Goal: Transaction & Acquisition: Purchase product/service

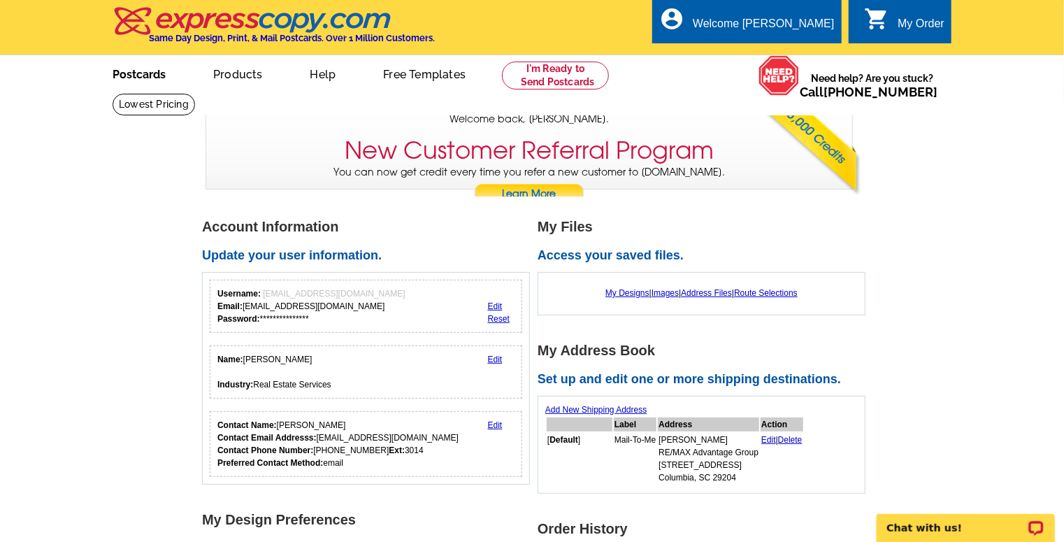
click at [154, 76] on link "Postcards" at bounding box center [139, 73] width 98 height 33
click at [772, 437] on link "Edit" at bounding box center [769, 440] width 15 height 10
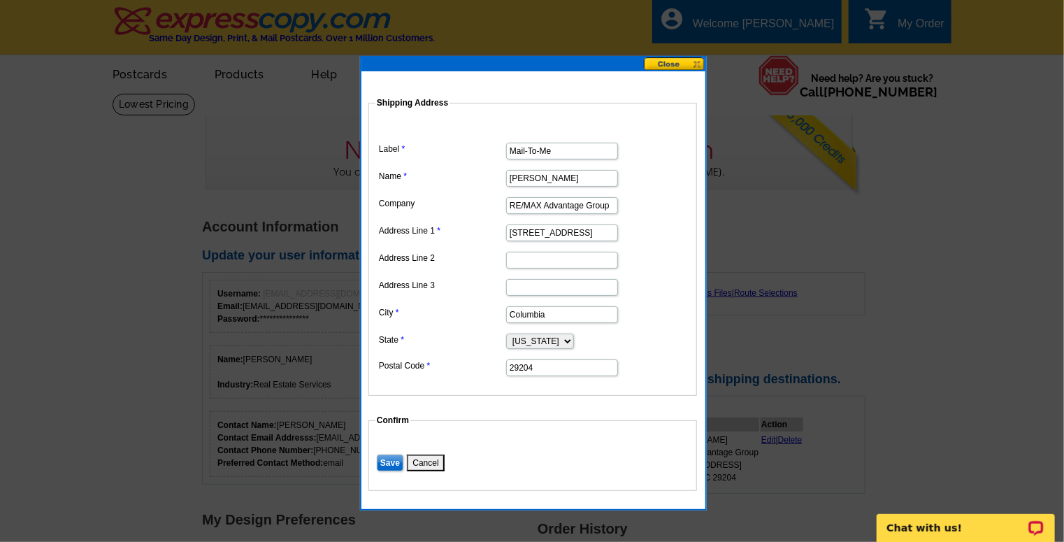
drag, startPoint x: 609, startPoint y: 204, endPoint x: 543, endPoint y: 203, distance: 65.7
click at [543, 203] on input "RE/MAX Advantage Group" at bounding box center [562, 205] width 112 height 17
type input "RE/MAX Executive"
click at [382, 462] on input "Save" at bounding box center [390, 463] width 27 height 17
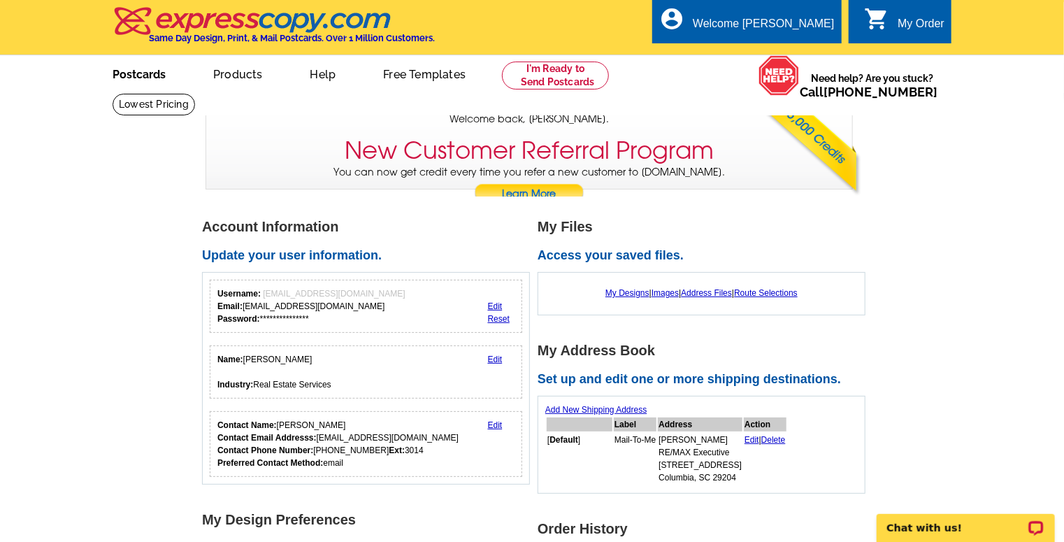
click at [138, 75] on link "Postcards" at bounding box center [139, 73] width 98 height 33
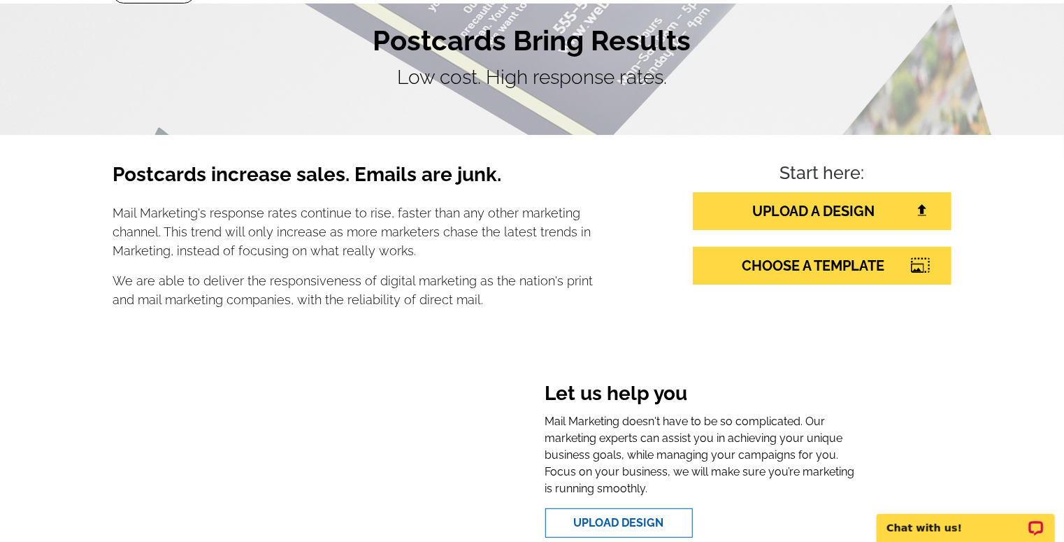
scroll to position [56, 0]
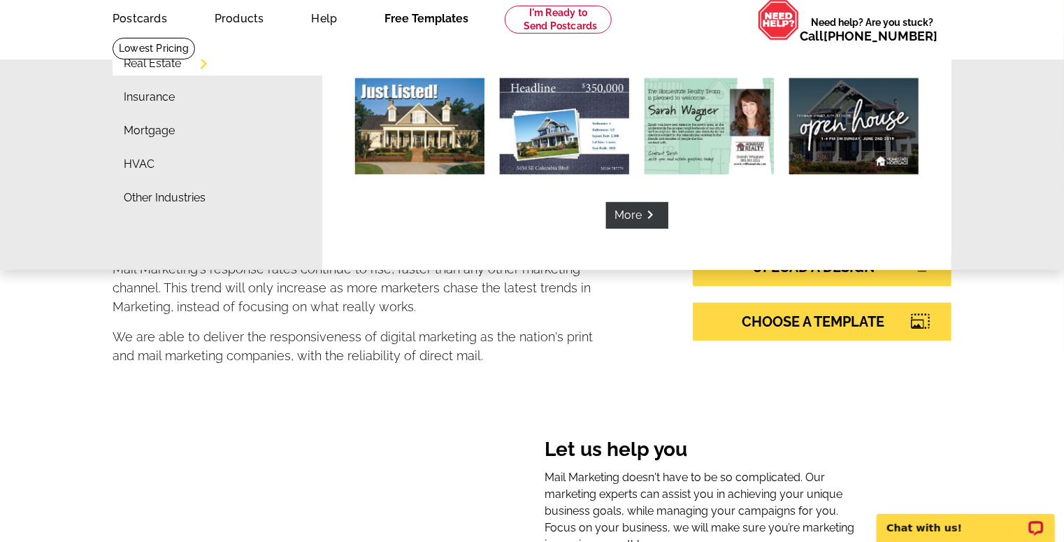
click at [422, 20] on link "Free Templates" at bounding box center [426, 17] width 129 height 33
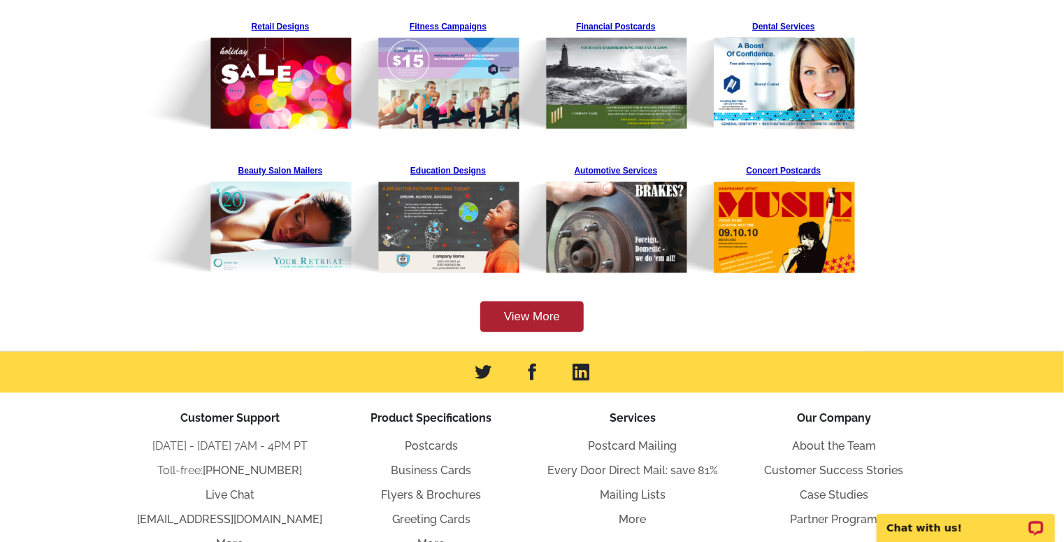
scroll to position [448, 0]
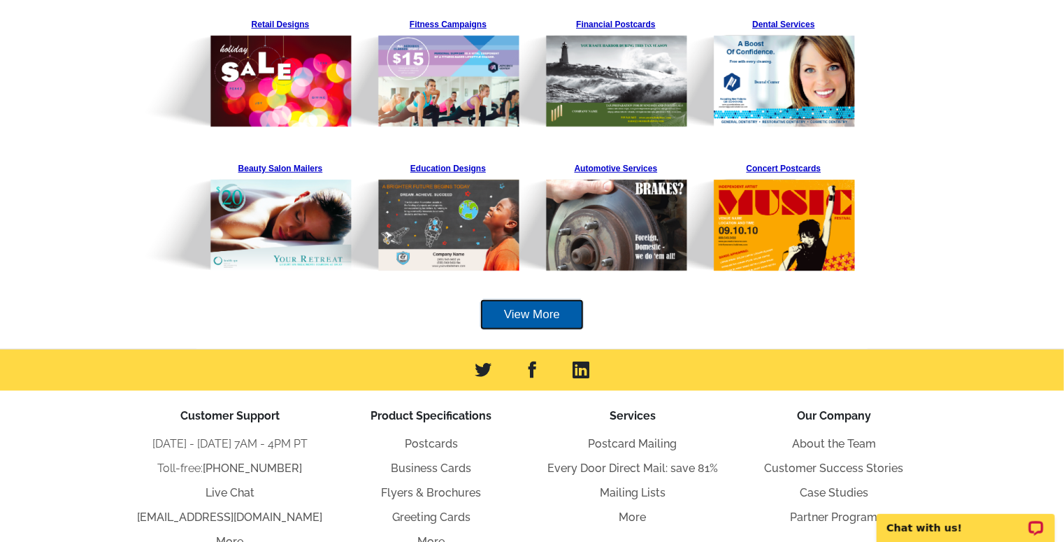
click at [557, 322] on link "View More" at bounding box center [531, 314] width 103 height 31
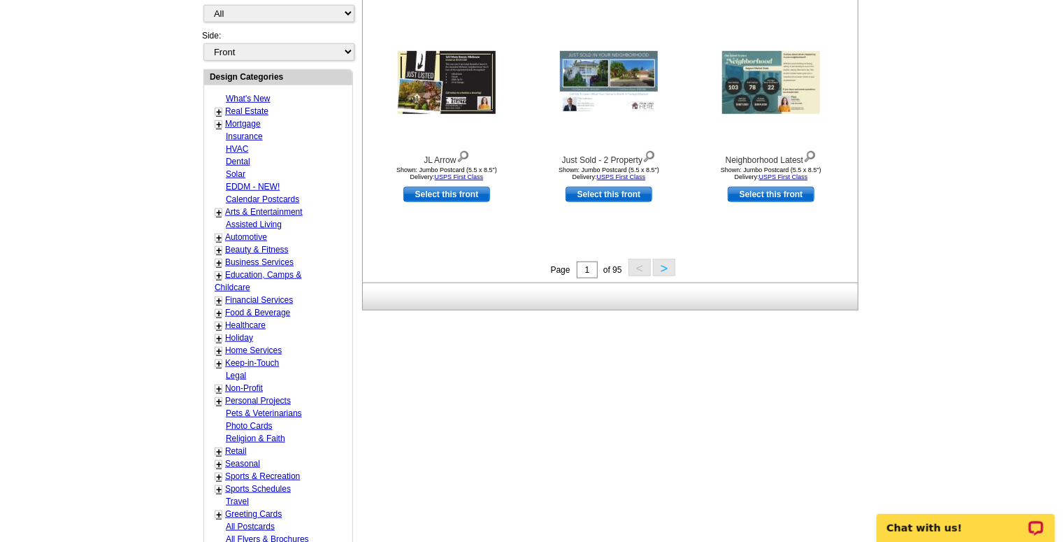
scroll to position [503, 0]
click at [220, 332] on link "+" at bounding box center [219, 337] width 6 height 11
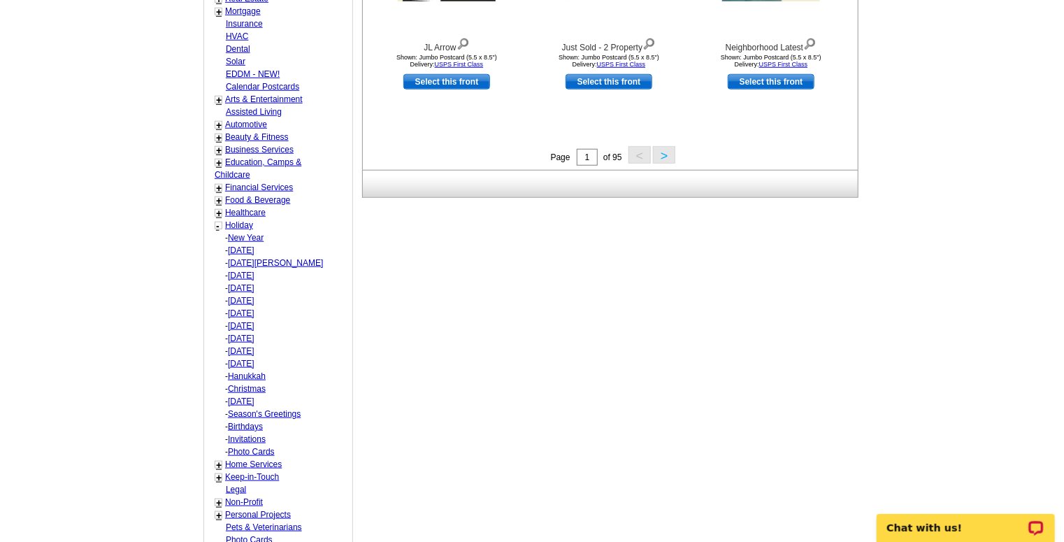
scroll to position [671, 0]
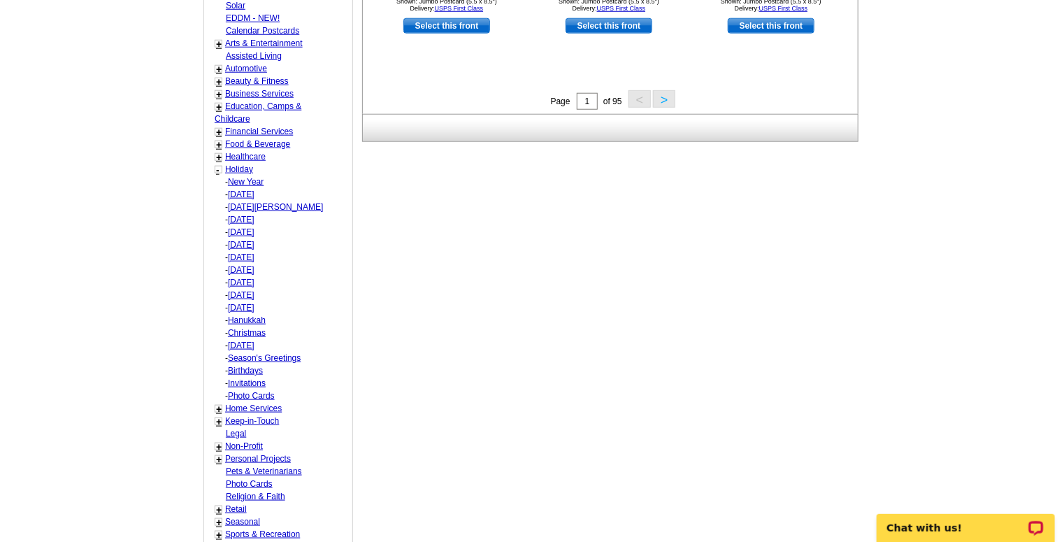
click at [255, 305] on link "[DATE]" at bounding box center [241, 308] width 27 height 10
select select "744"
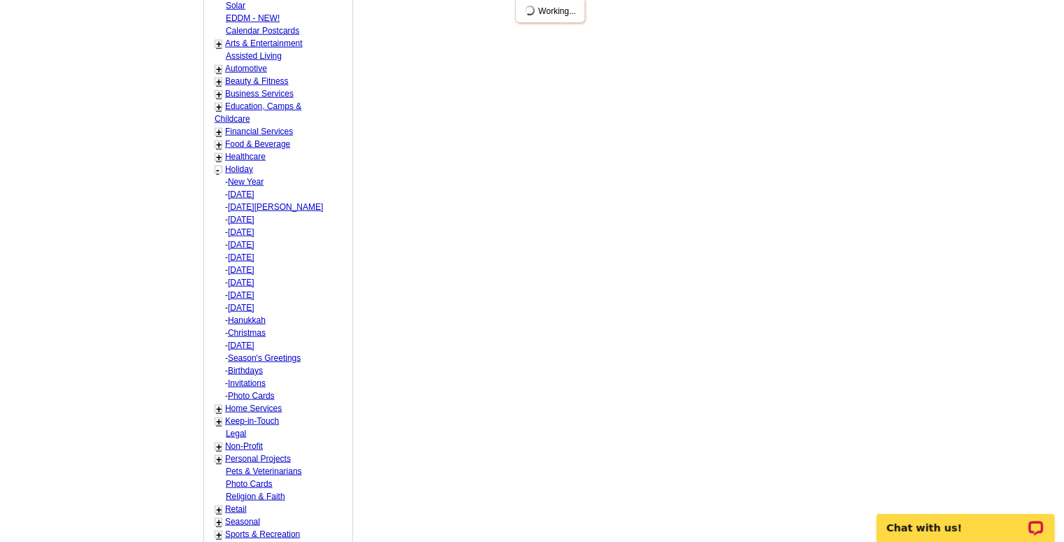
select select "754"
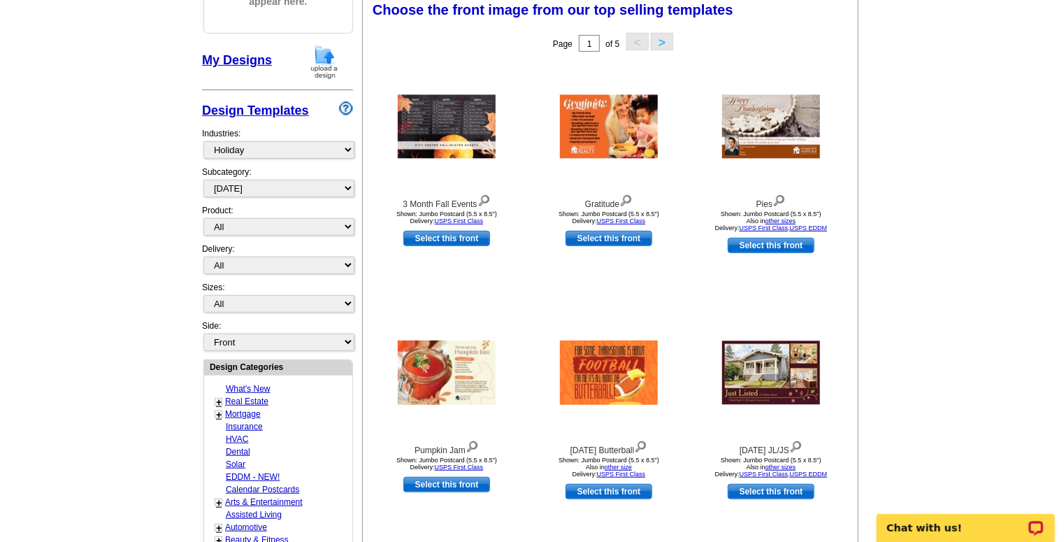
scroll to position [206, 0]
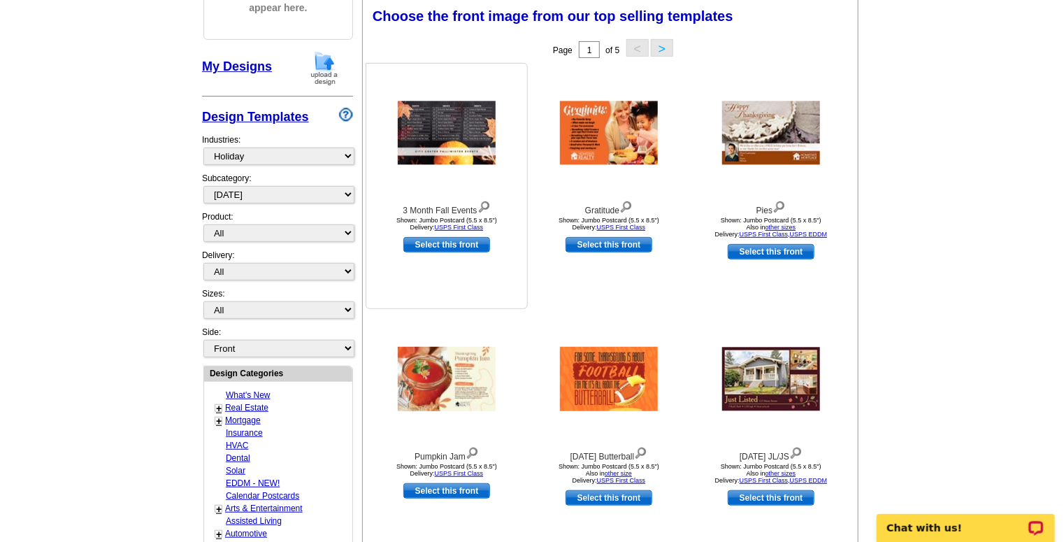
click at [459, 142] on img at bounding box center [447, 133] width 98 height 64
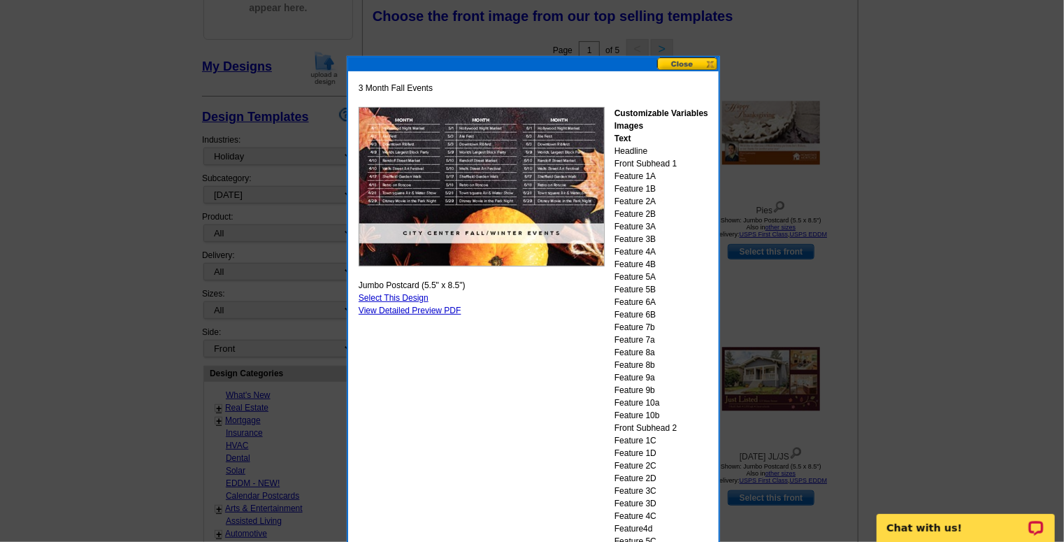
click at [685, 67] on button at bounding box center [688, 63] width 62 height 13
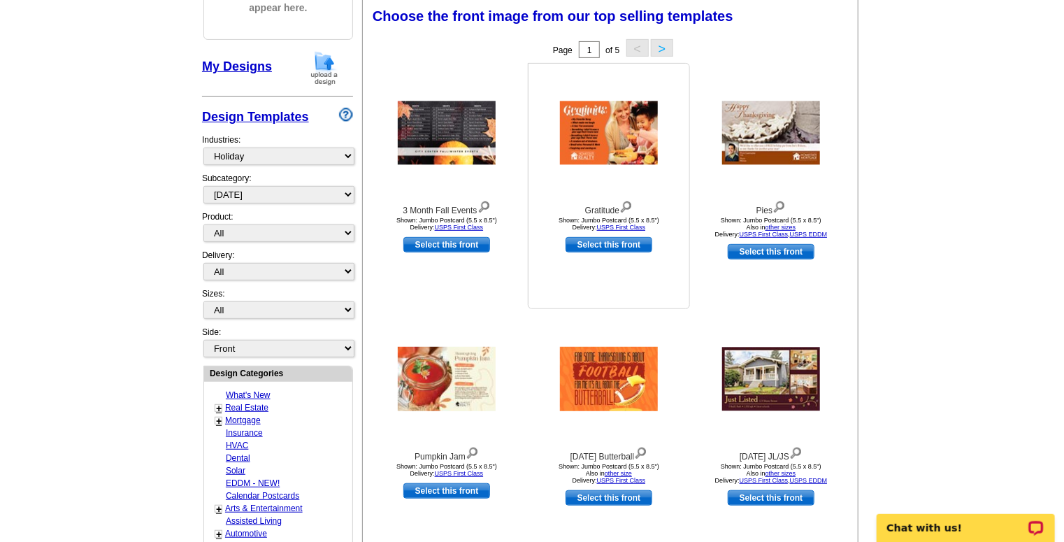
click at [626, 204] on img at bounding box center [626, 205] width 13 height 15
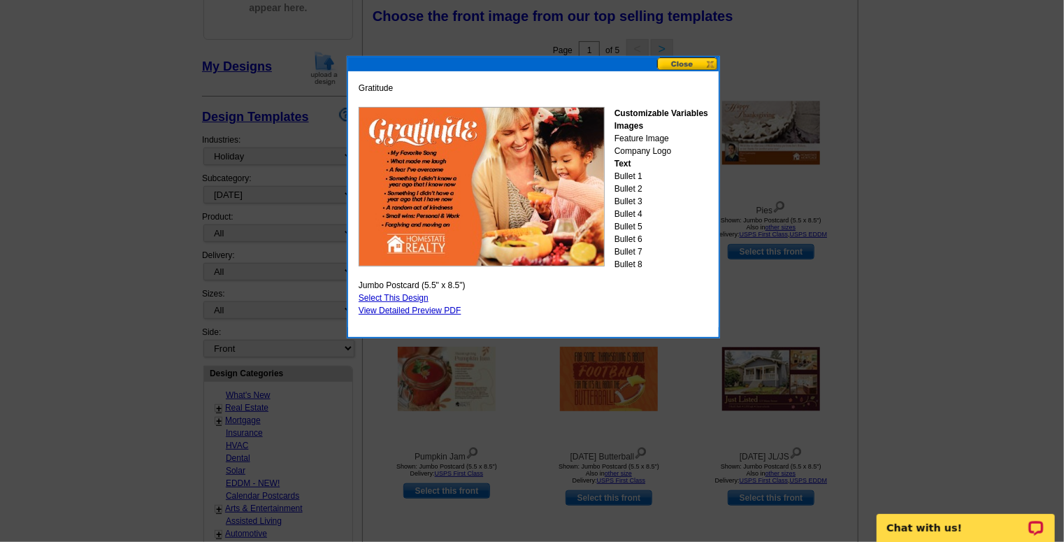
click at [685, 64] on button at bounding box center [688, 63] width 62 height 13
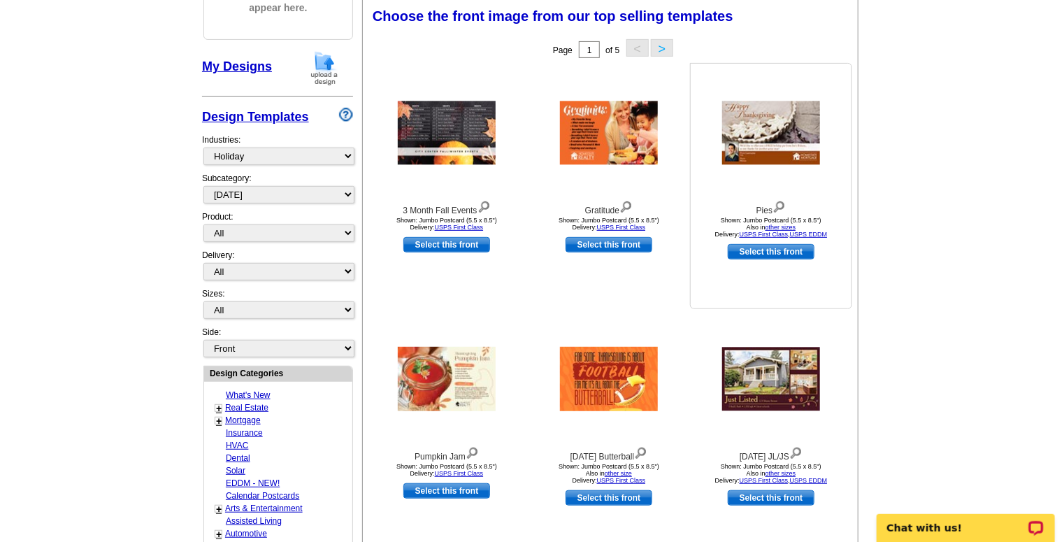
click at [789, 138] on img at bounding box center [771, 133] width 98 height 64
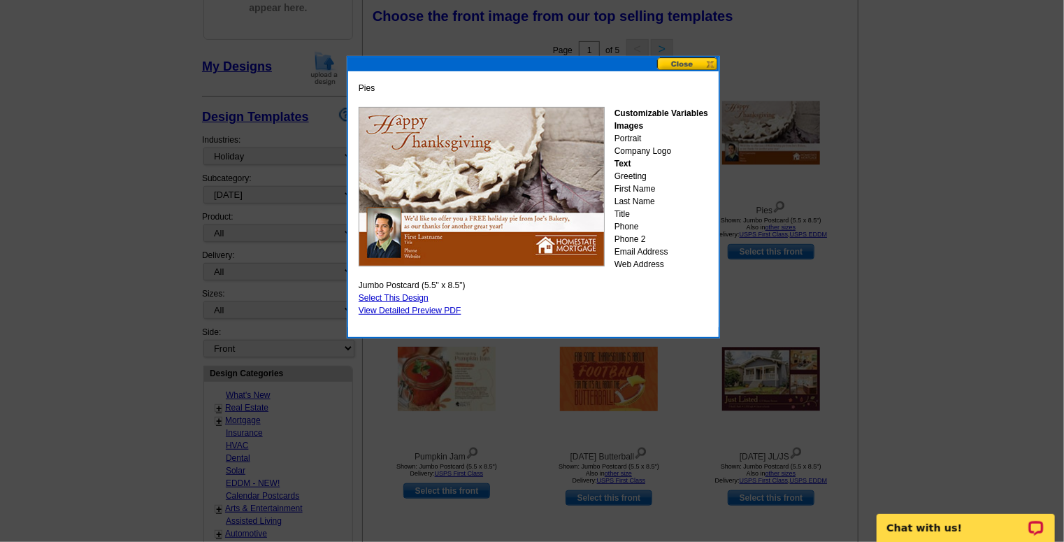
click at [678, 63] on button at bounding box center [688, 63] width 62 height 13
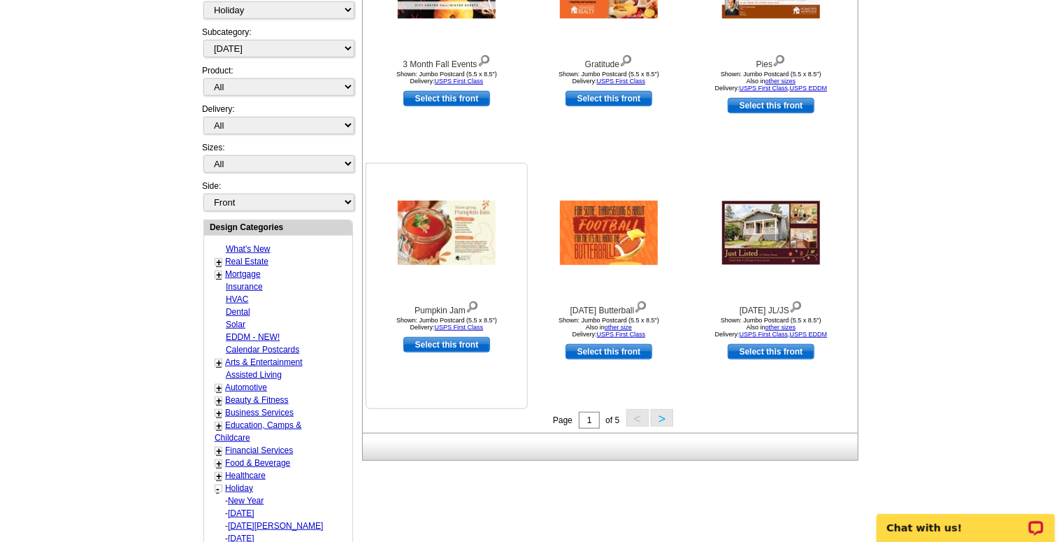
scroll to position [374, 0]
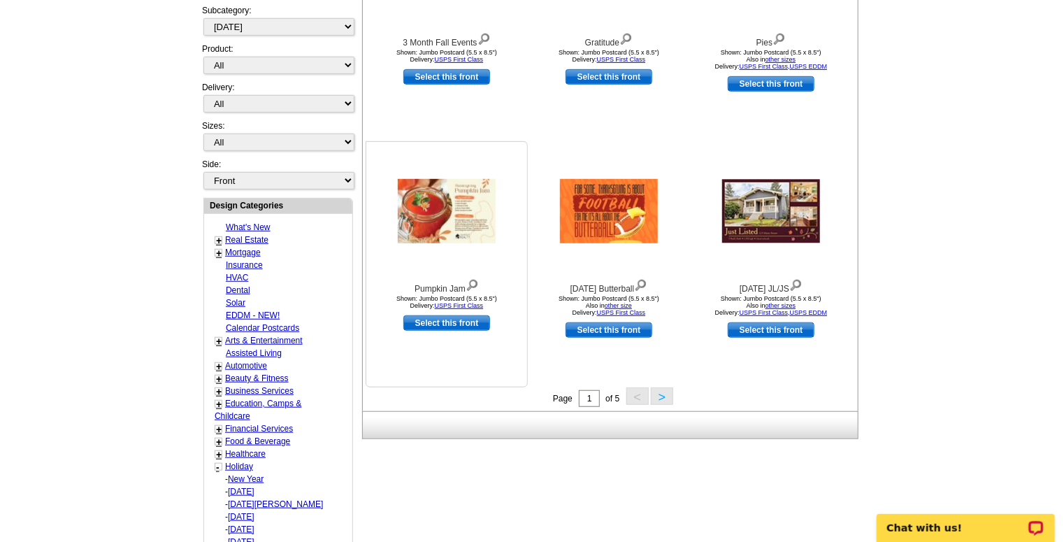
click at [477, 208] on img at bounding box center [447, 211] width 98 height 64
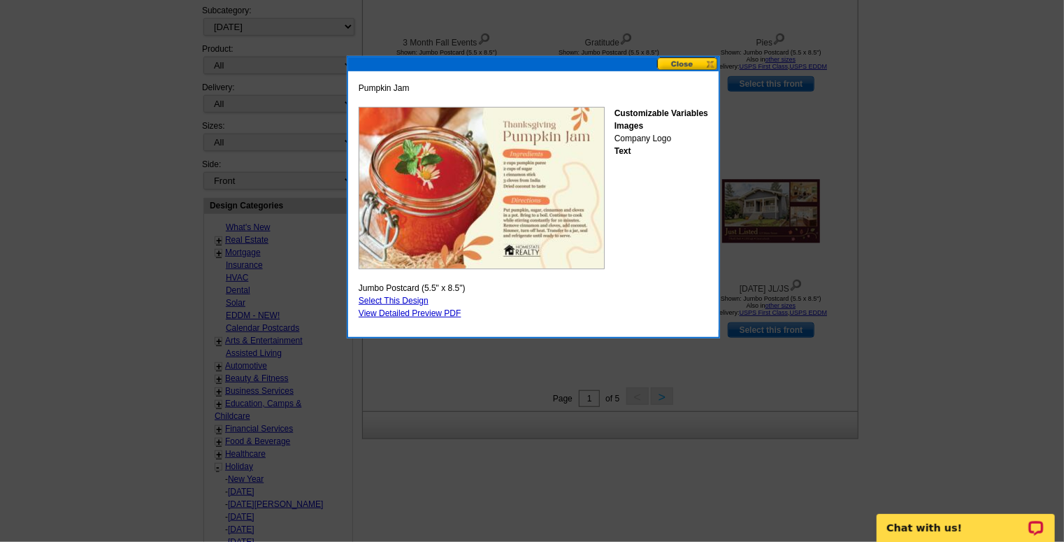
click at [678, 66] on button at bounding box center [688, 63] width 62 height 13
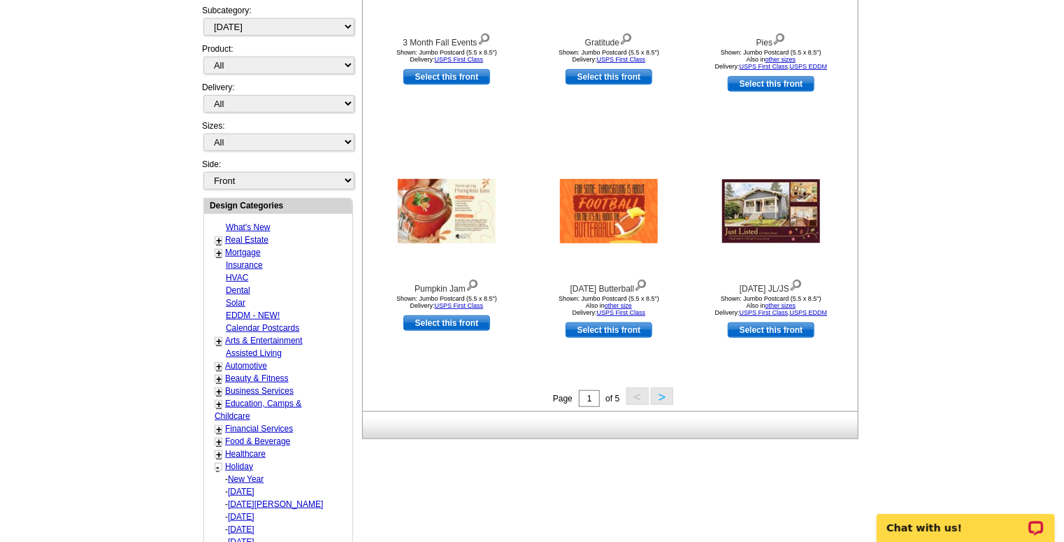
click at [657, 393] on button ">" at bounding box center [662, 395] width 22 height 17
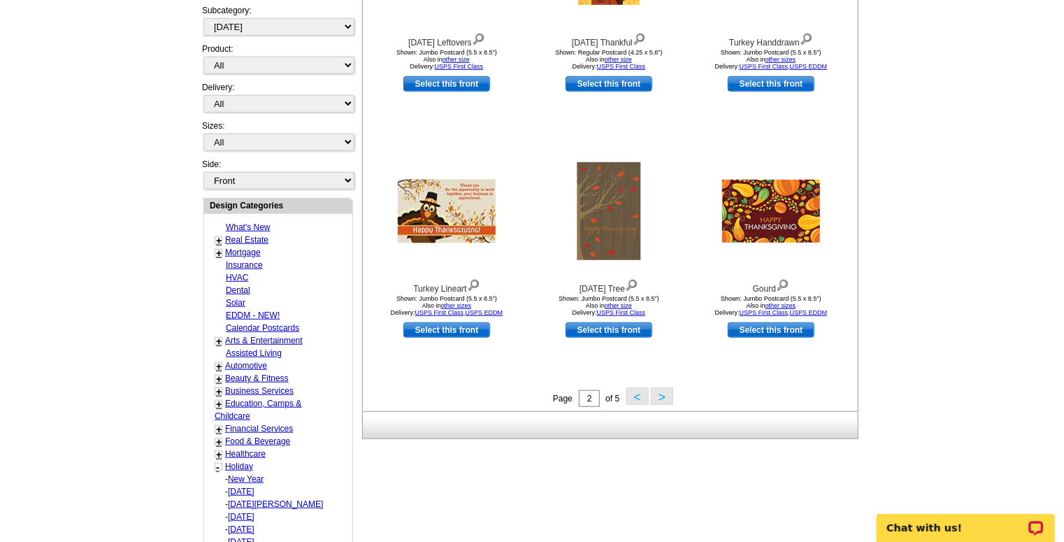
click at [659, 397] on button ">" at bounding box center [662, 395] width 22 height 17
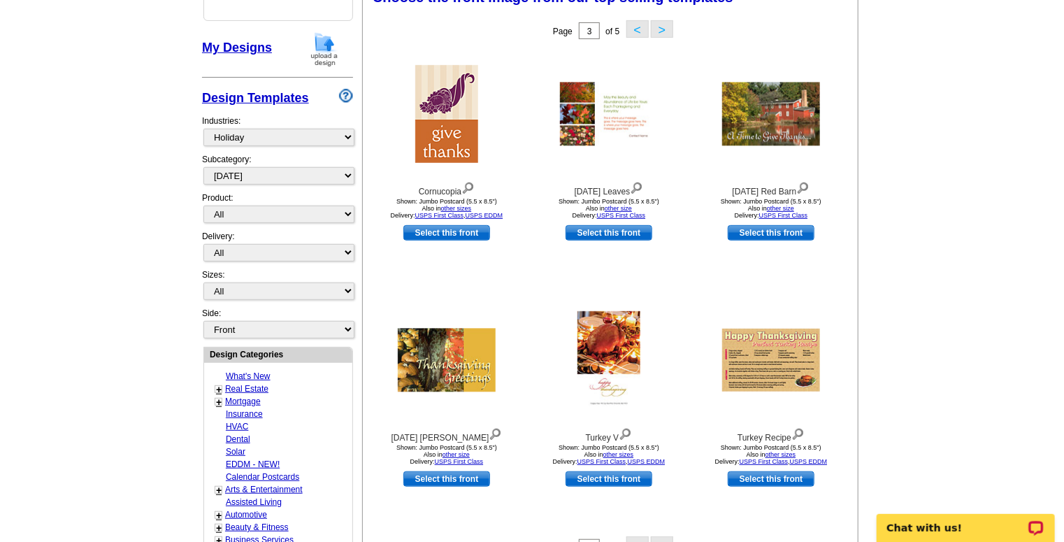
scroll to position [206, 0]
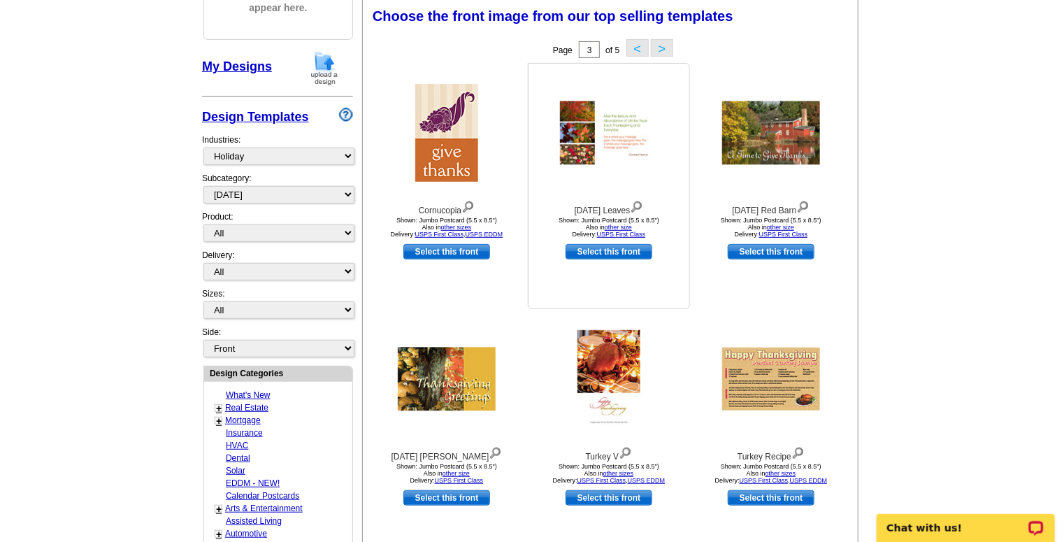
click at [643, 208] on img at bounding box center [636, 205] width 13 height 15
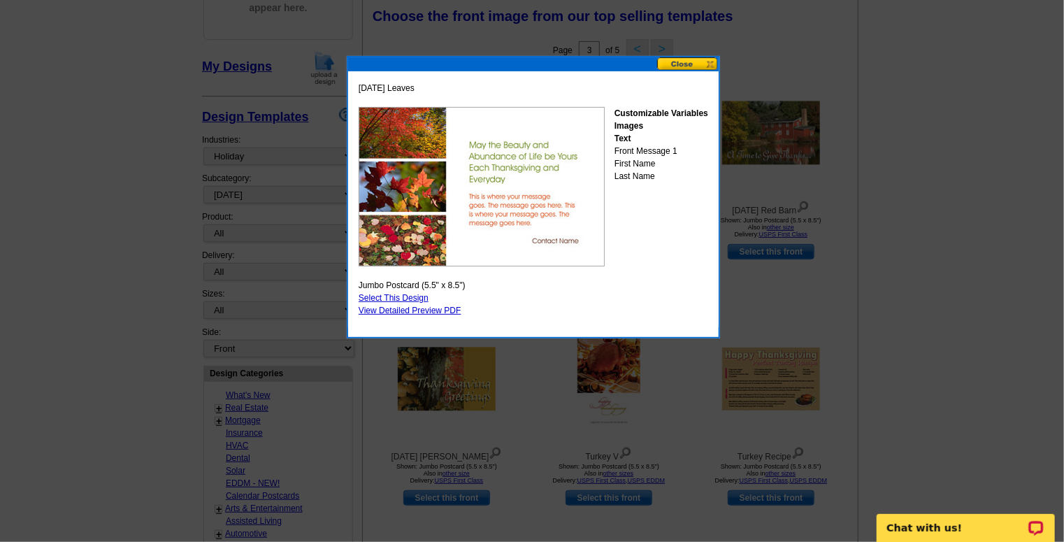
click at [673, 64] on button at bounding box center [688, 63] width 62 height 13
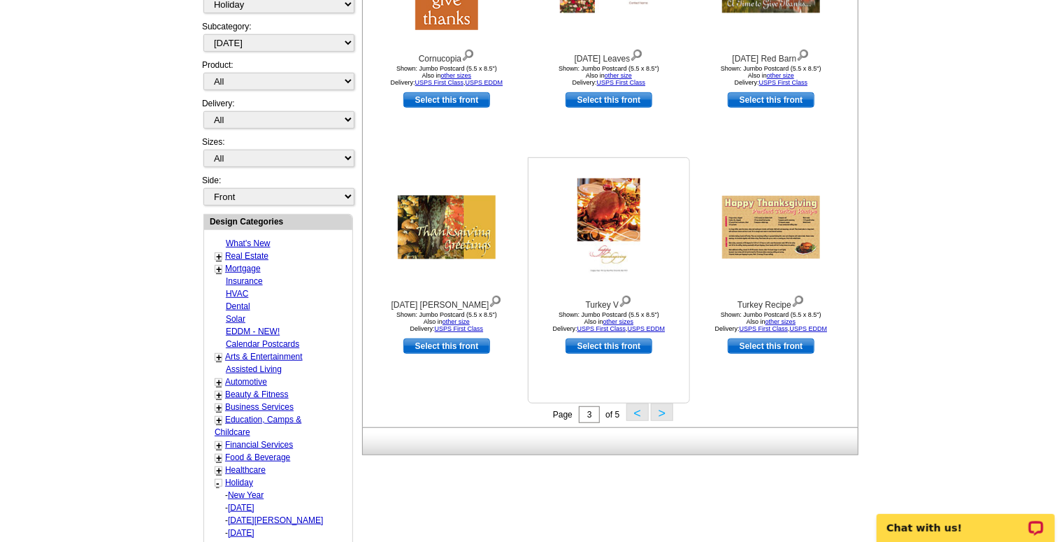
scroll to position [374, 0]
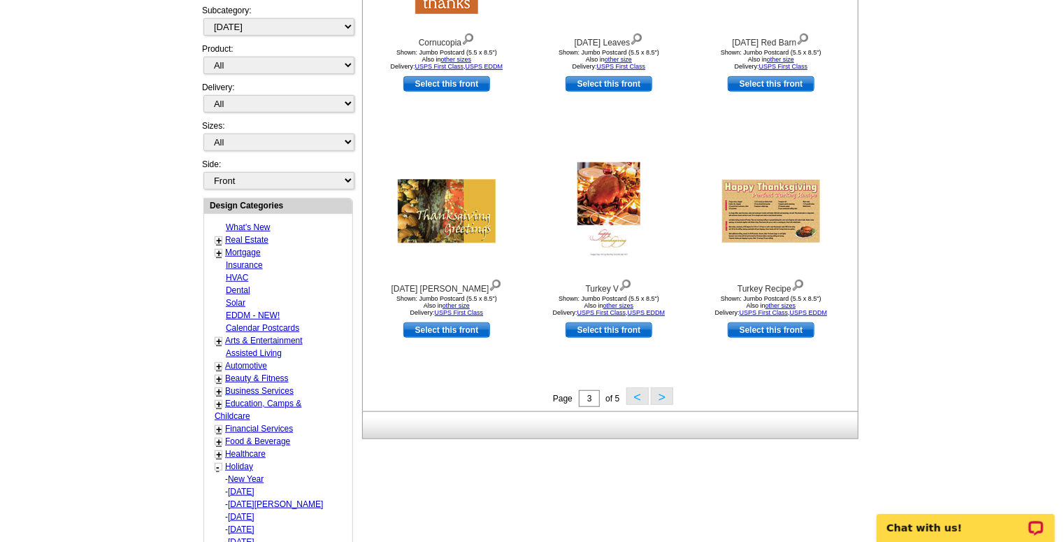
click at [663, 399] on button ">" at bounding box center [662, 395] width 22 height 17
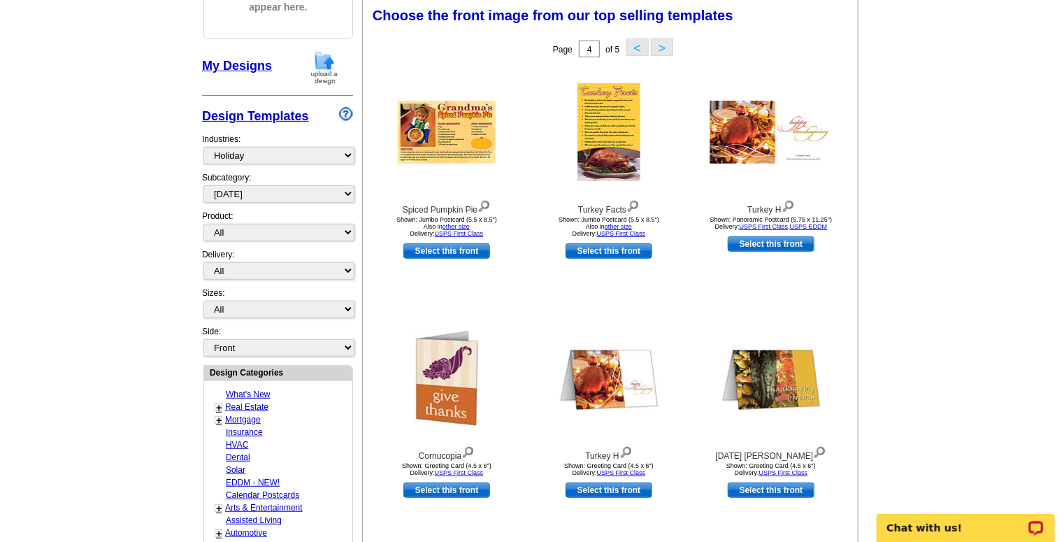
scroll to position [206, 0]
click at [658, 45] on button ">" at bounding box center [662, 47] width 22 height 17
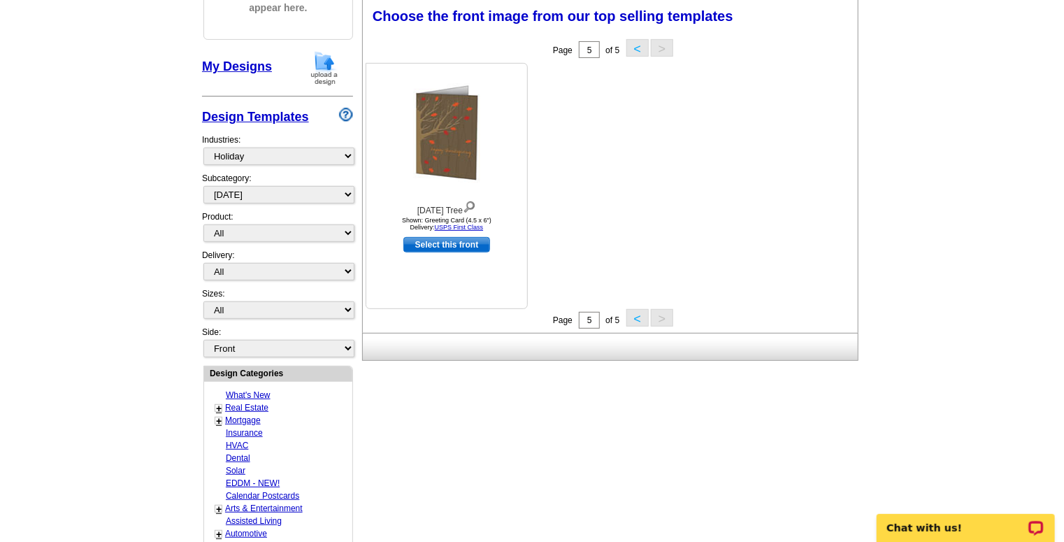
click at [476, 203] on img at bounding box center [469, 205] width 13 height 15
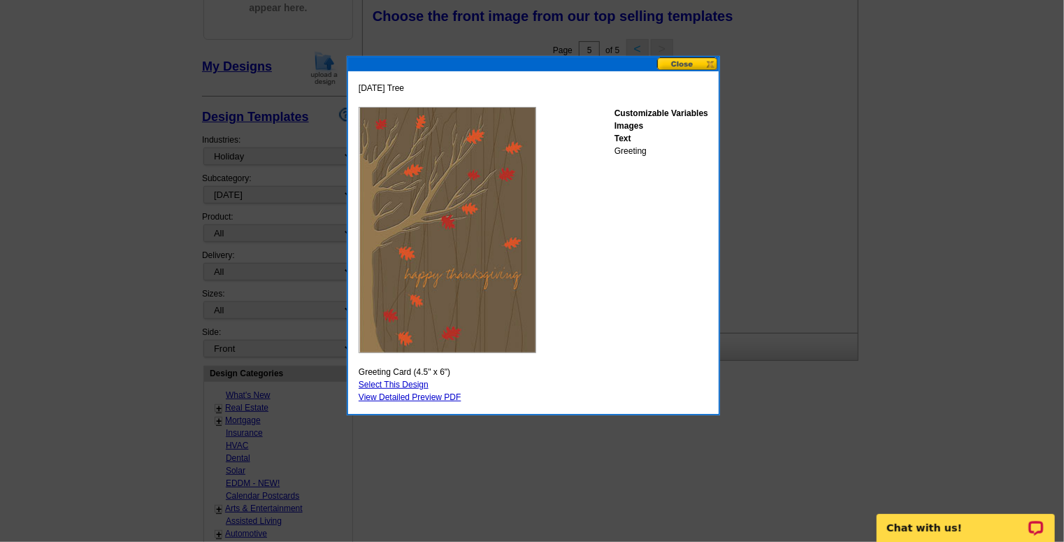
click at [685, 64] on button at bounding box center [688, 63] width 62 height 13
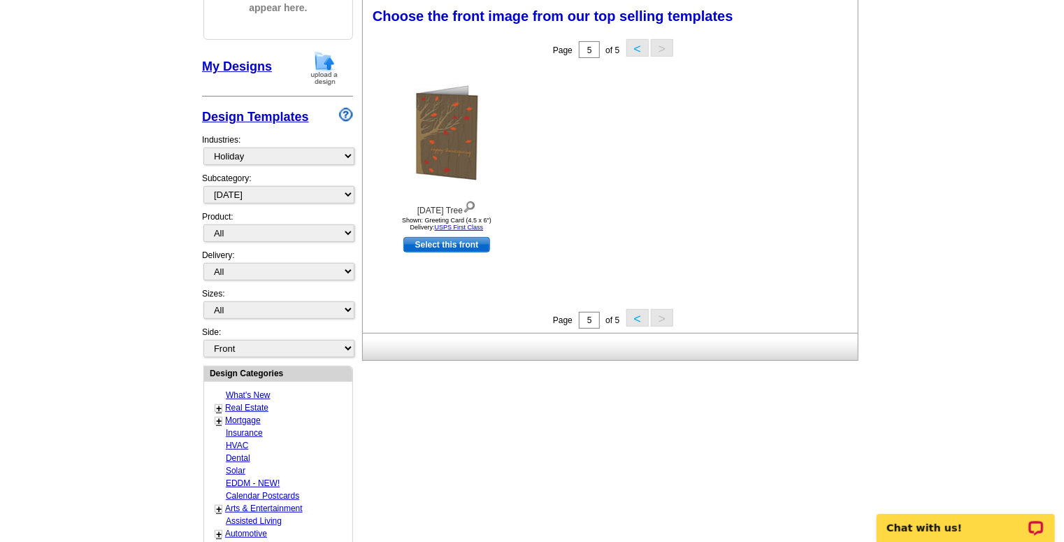
click at [148, 183] on main "Need Help? call 800-260-5887, chat with support, or have our designers make som…" at bounding box center [532, 520] width 1064 height 1266
click at [637, 320] on button "<" at bounding box center [638, 317] width 22 height 17
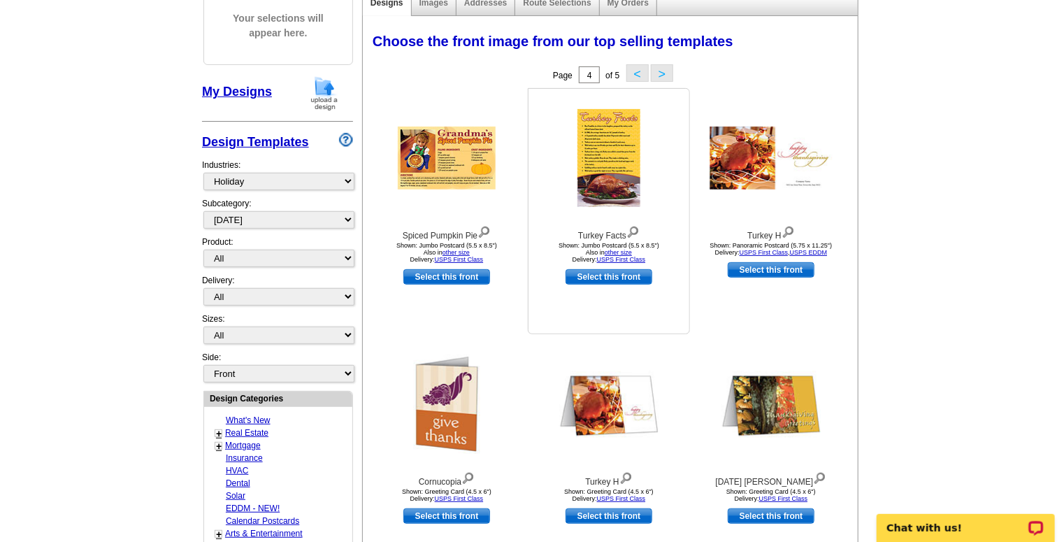
scroll to position [168, 0]
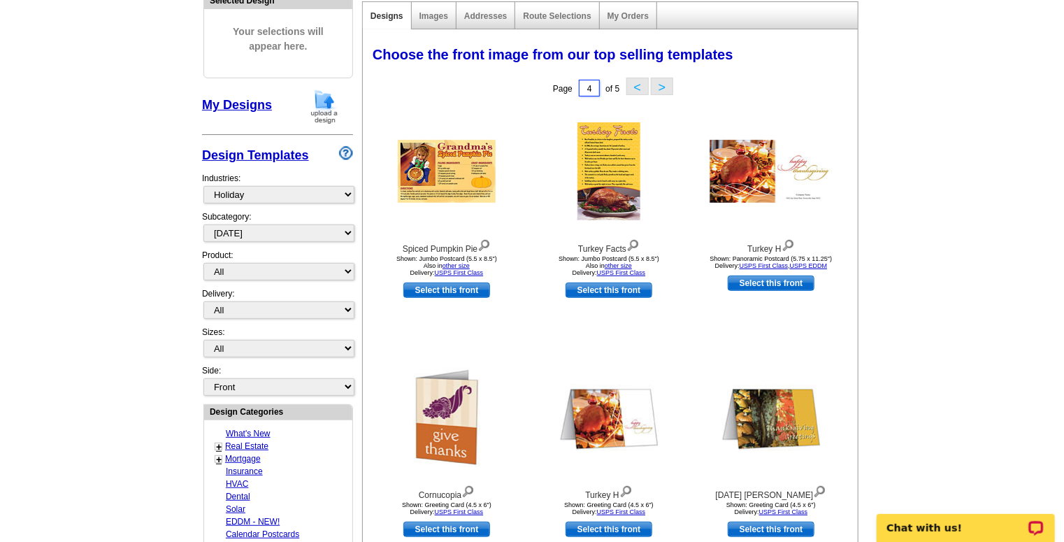
drag, startPoint x: 593, startPoint y: 90, endPoint x: 564, endPoint y: 90, distance: 29.4
click at [564, 90] on div "Page 4 of 5 < >" at bounding box center [613, 88] width 495 height 28
type input "1"
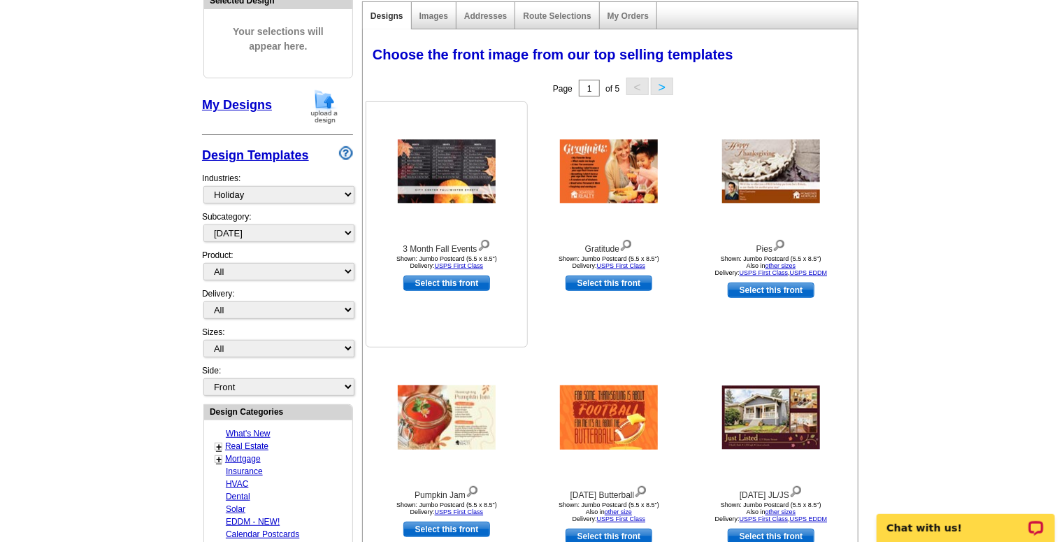
click at [478, 162] on img at bounding box center [447, 172] width 98 height 64
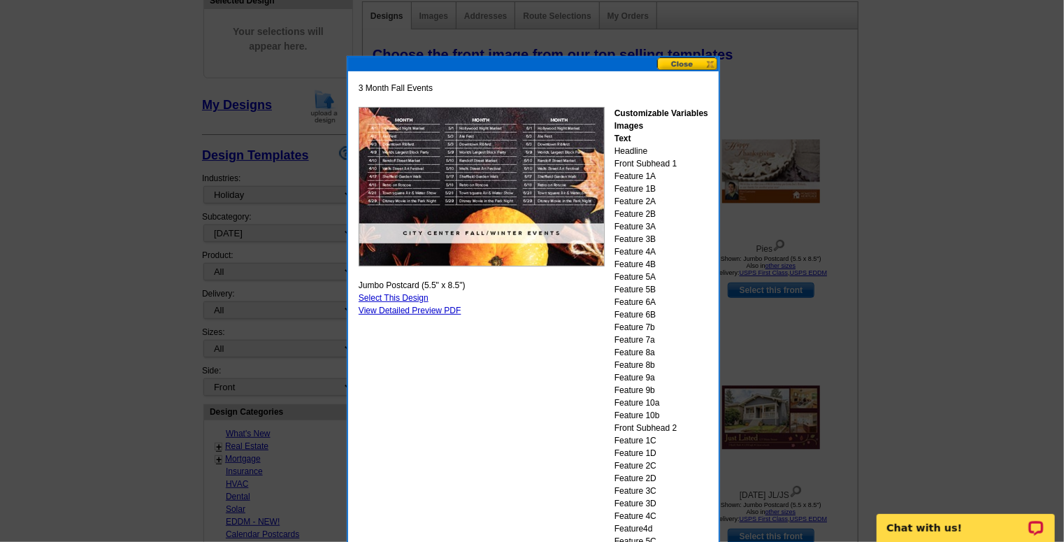
click at [683, 62] on button at bounding box center [688, 63] width 62 height 13
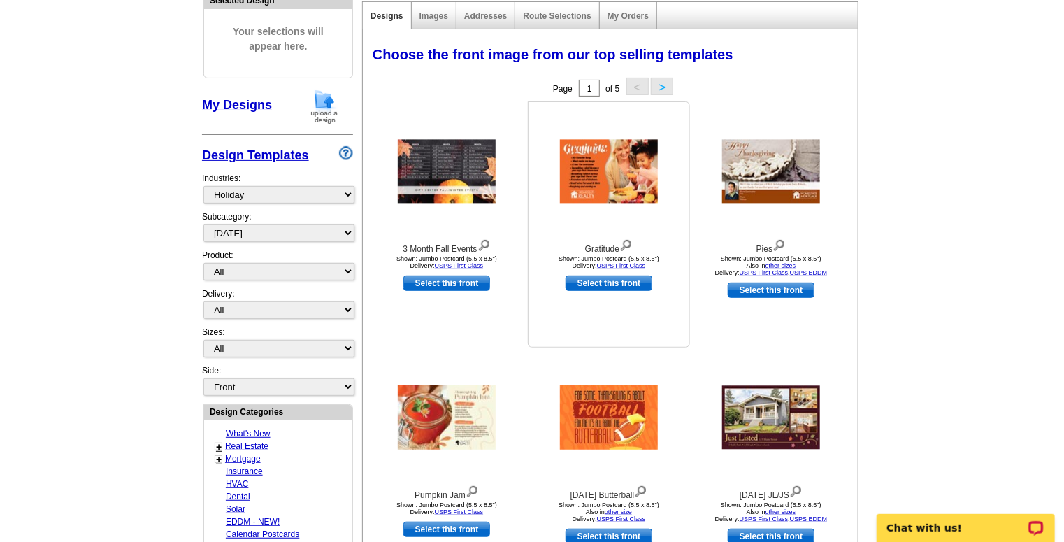
click at [606, 162] on img at bounding box center [609, 172] width 98 height 64
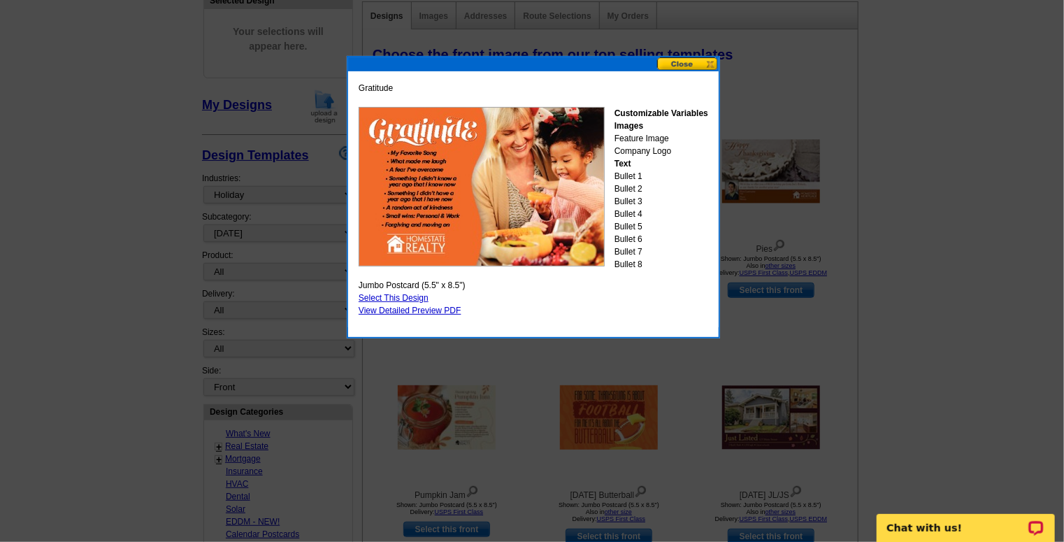
click at [696, 64] on button at bounding box center [688, 63] width 62 height 13
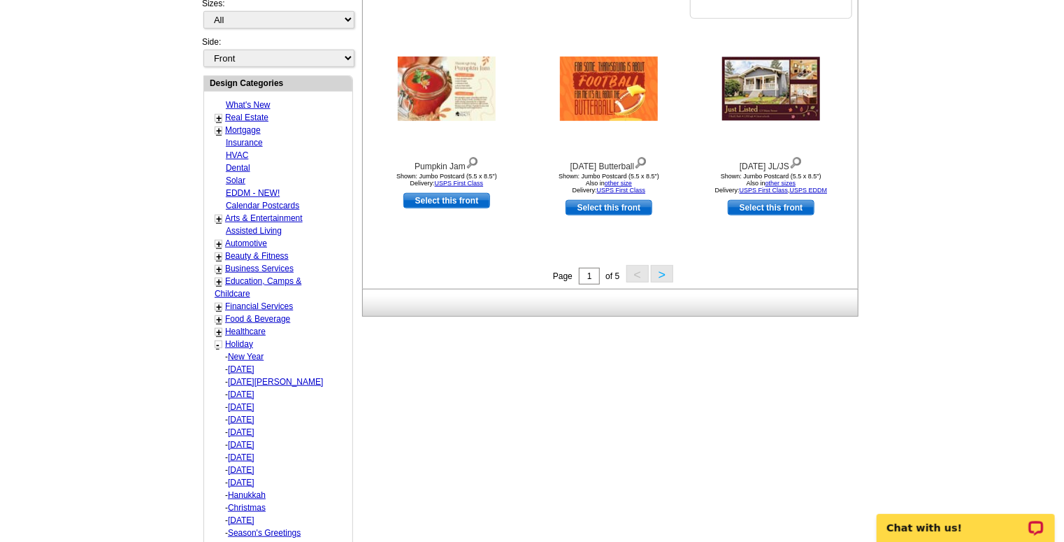
scroll to position [503, 0]
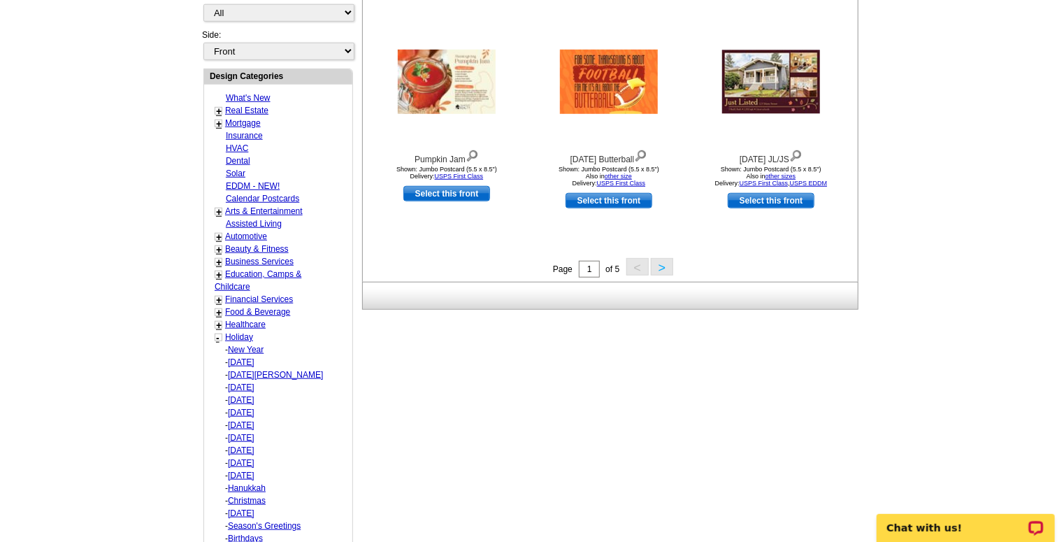
click at [662, 269] on button ">" at bounding box center [662, 266] width 22 height 17
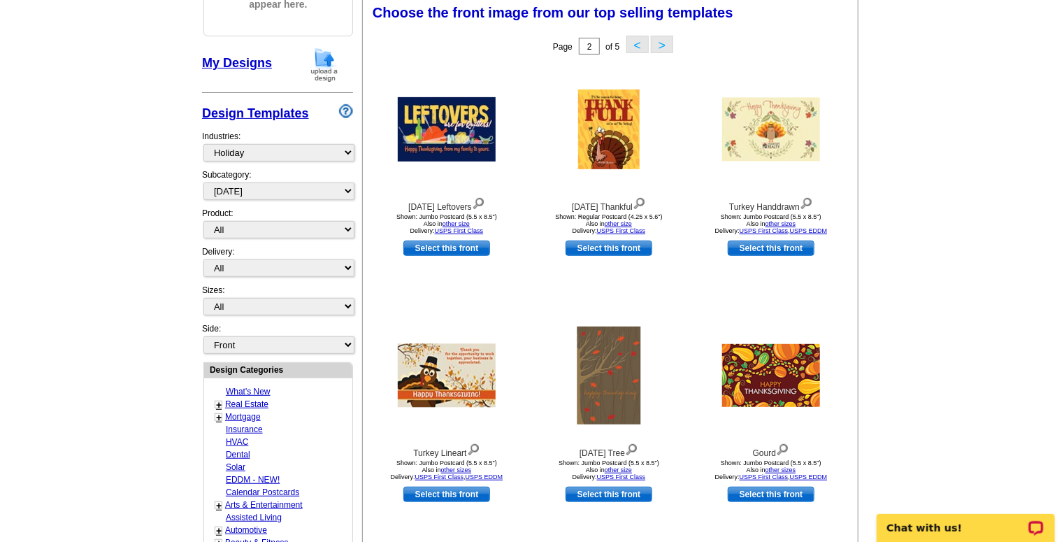
scroll to position [206, 0]
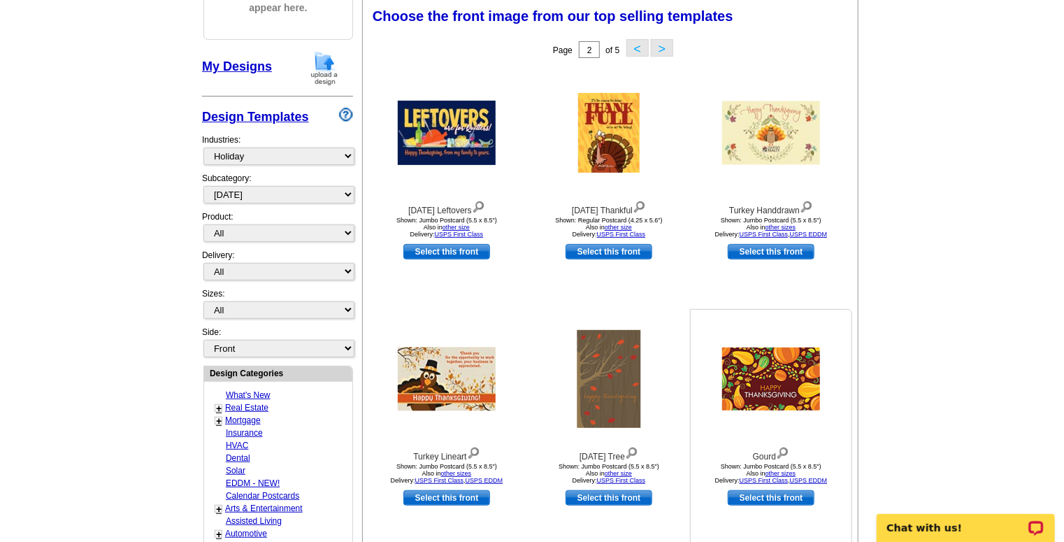
click at [794, 376] on img at bounding box center [771, 379] width 98 height 63
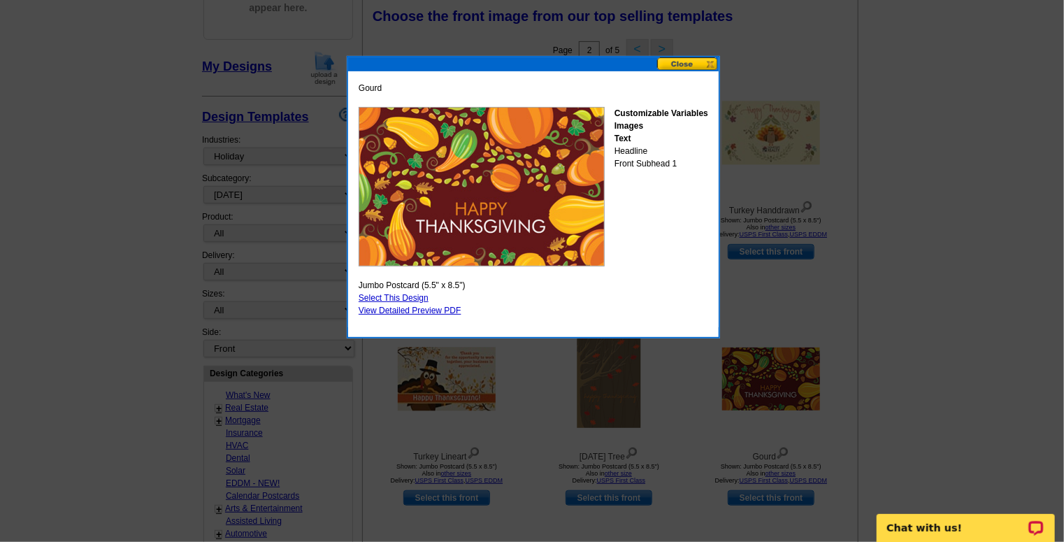
click at [696, 64] on button at bounding box center [688, 63] width 62 height 13
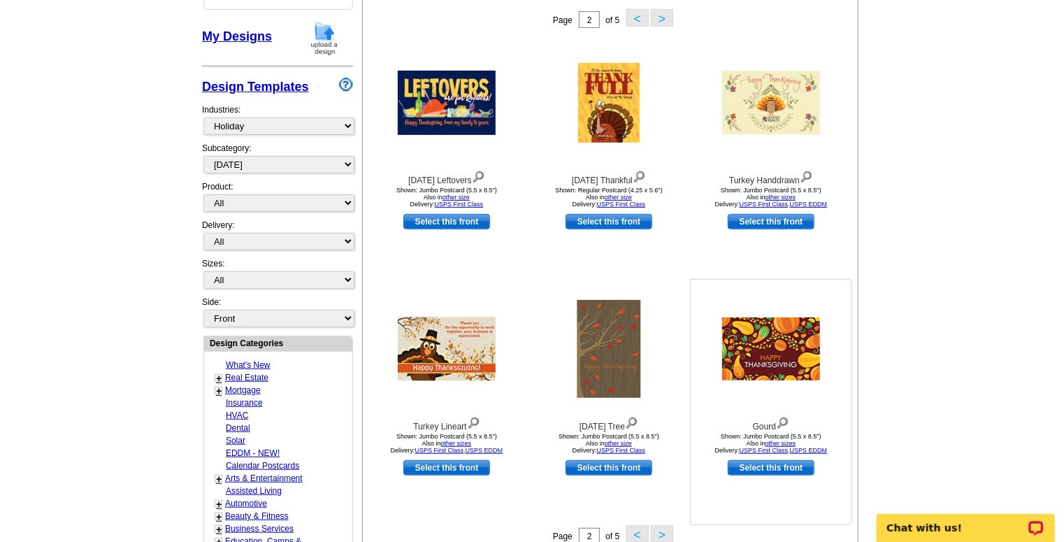
scroll to position [262, 0]
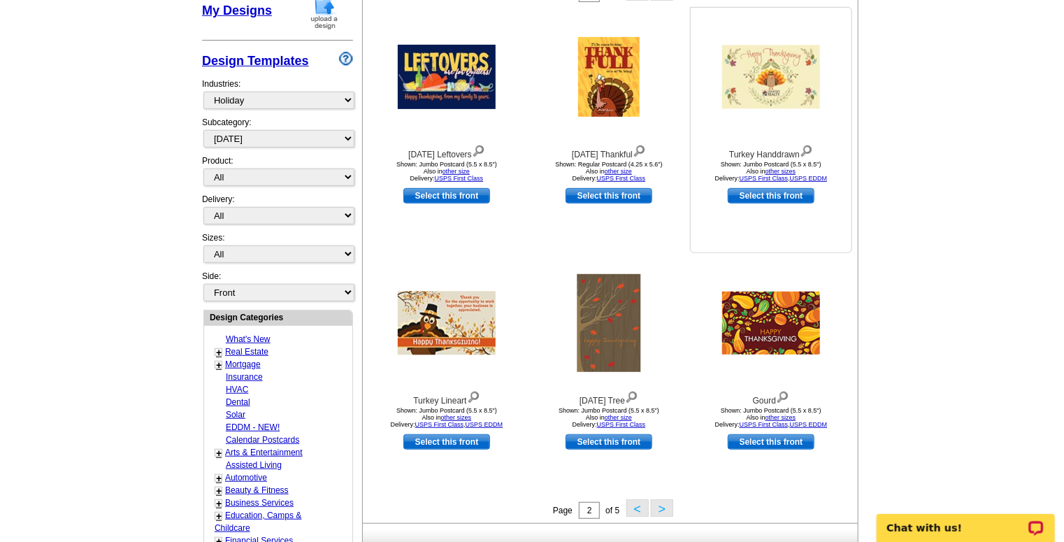
click at [786, 78] on img at bounding box center [771, 77] width 98 height 64
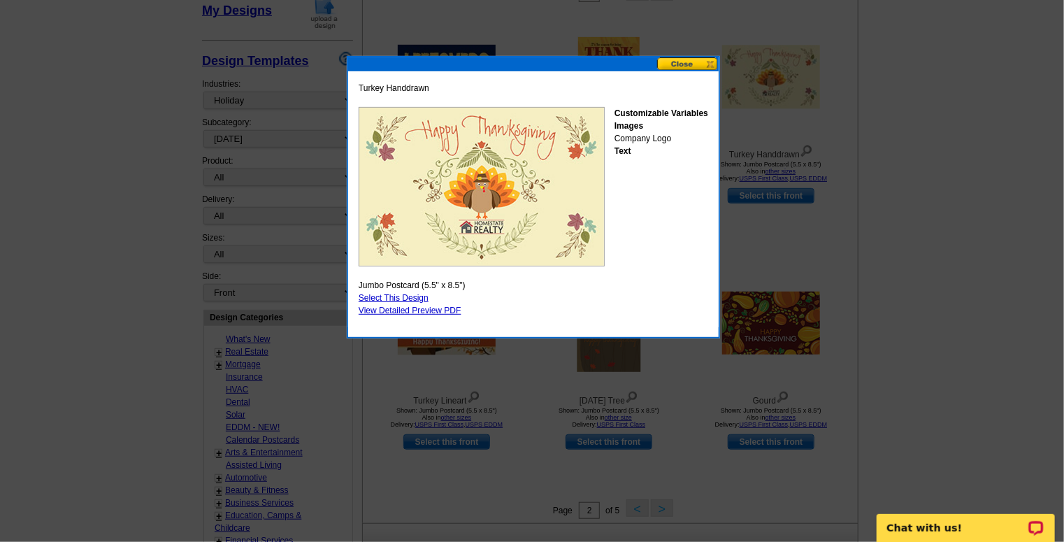
click at [681, 62] on button at bounding box center [688, 63] width 62 height 13
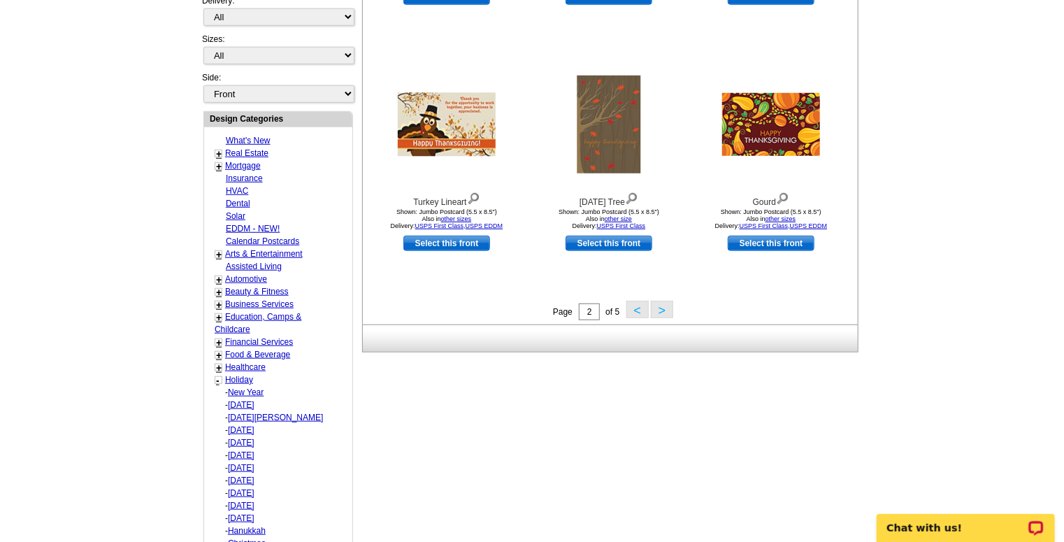
scroll to position [486, 0]
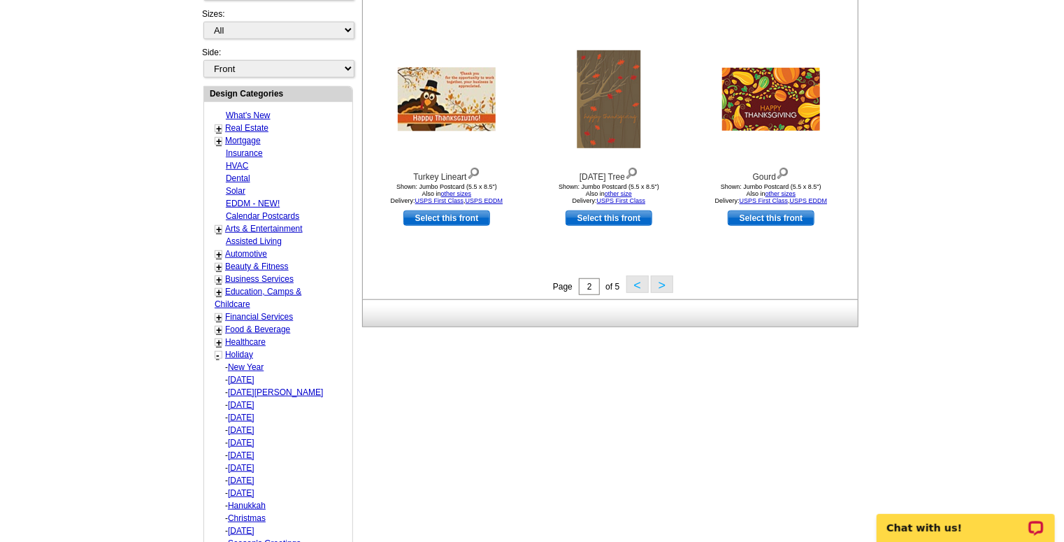
click at [663, 287] on button ">" at bounding box center [662, 284] width 22 height 17
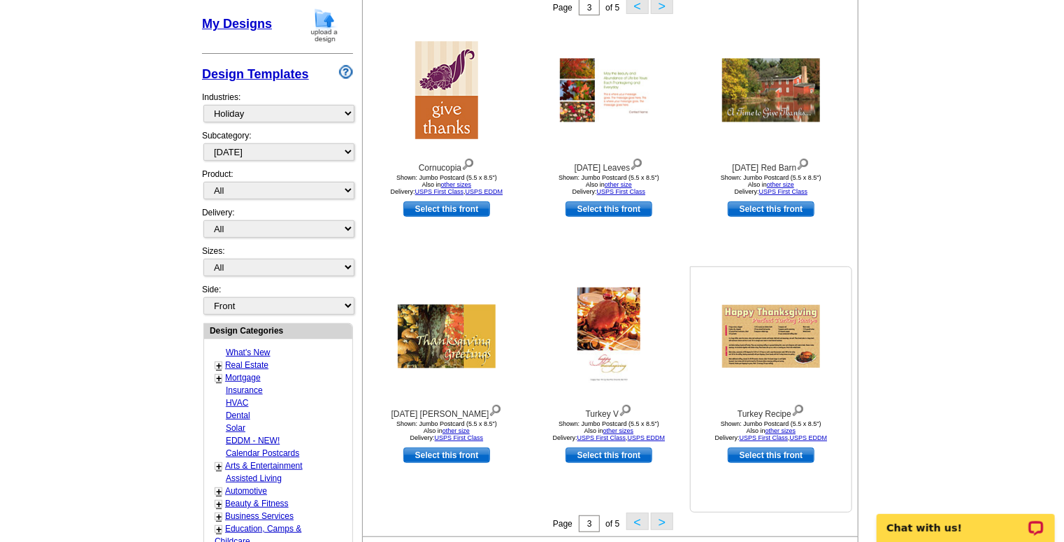
scroll to position [374, 0]
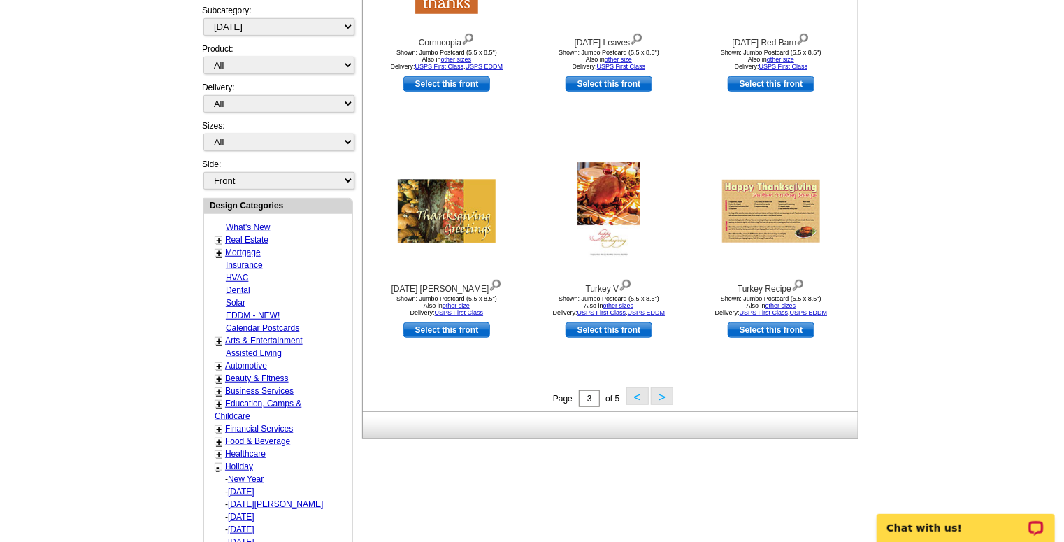
click at [666, 398] on button ">" at bounding box center [662, 395] width 22 height 17
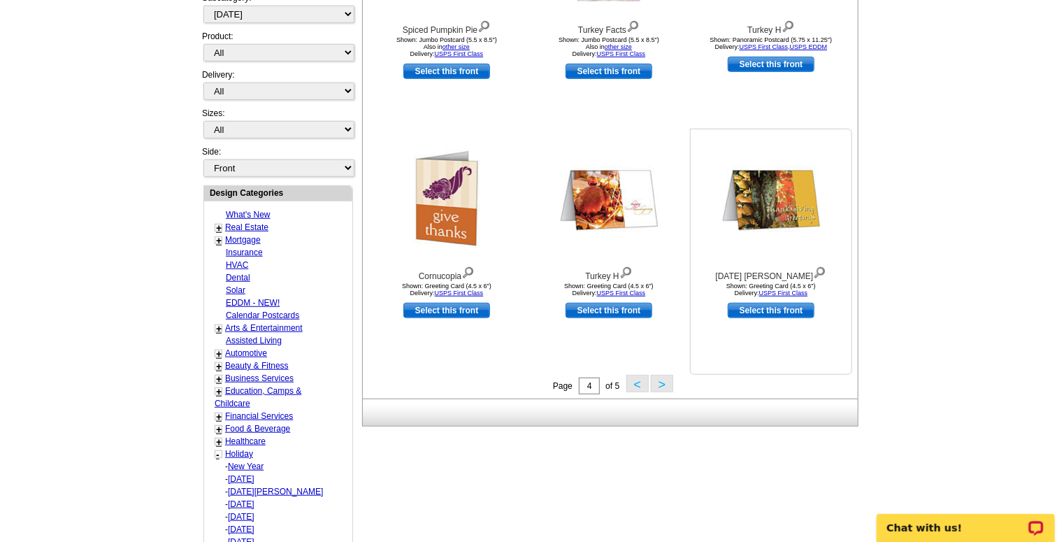
scroll to position [430, 0]
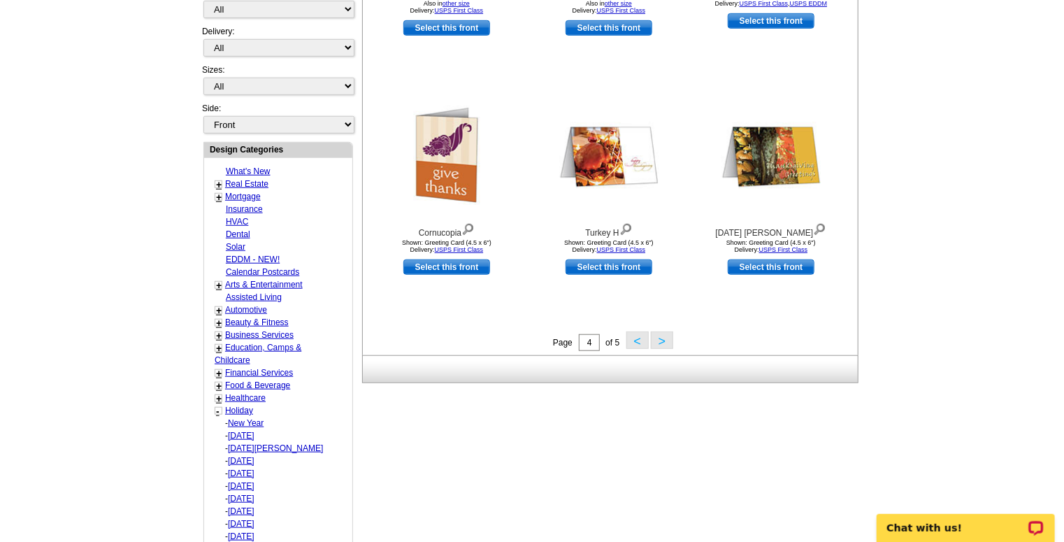
click at [663, 338] on button ">" at bounding box center [662, 339] width 22 height 17
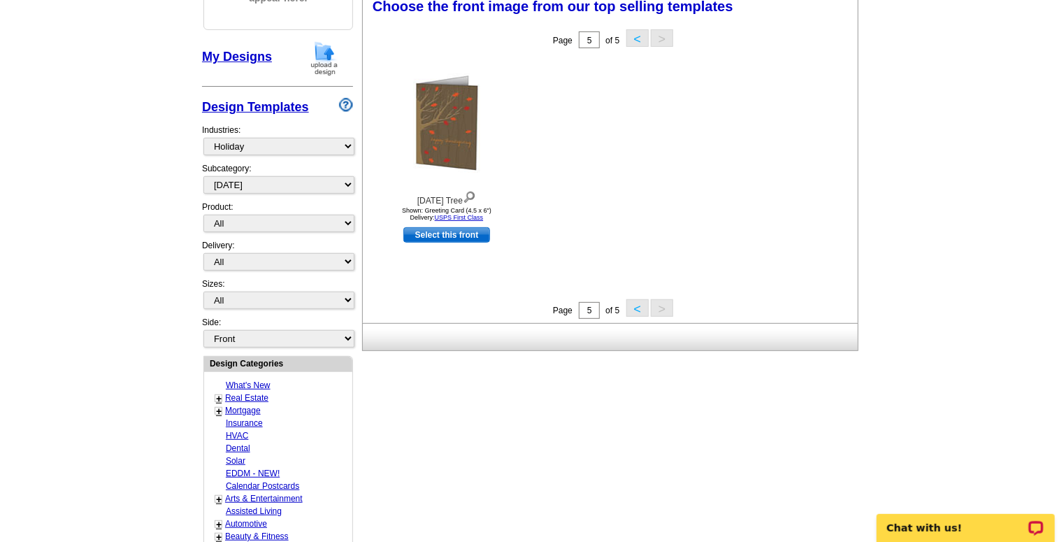
scroll to position [206, 0]
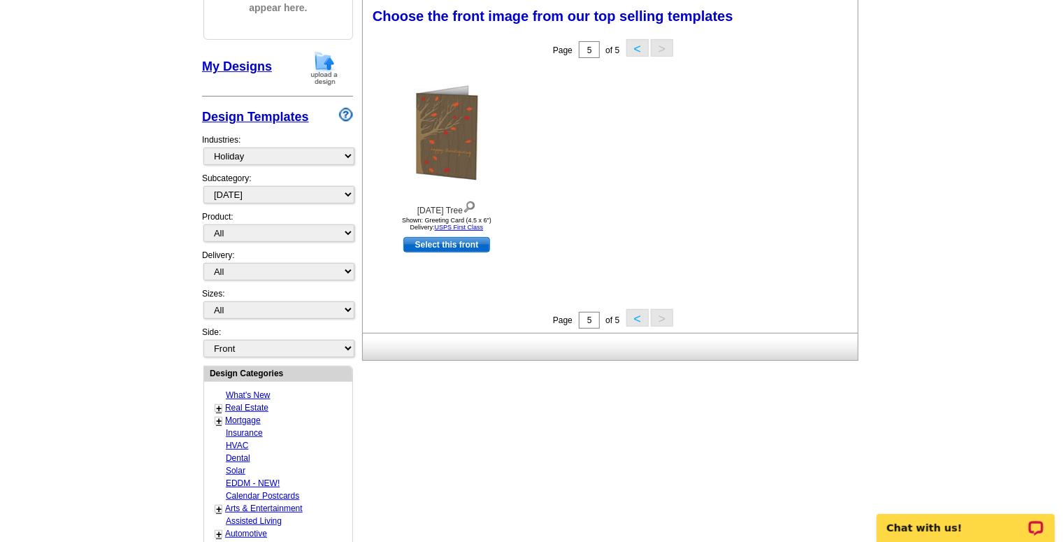
click at [637, 320] on button "<" at bounding box center [638, 317] width 22 height 17
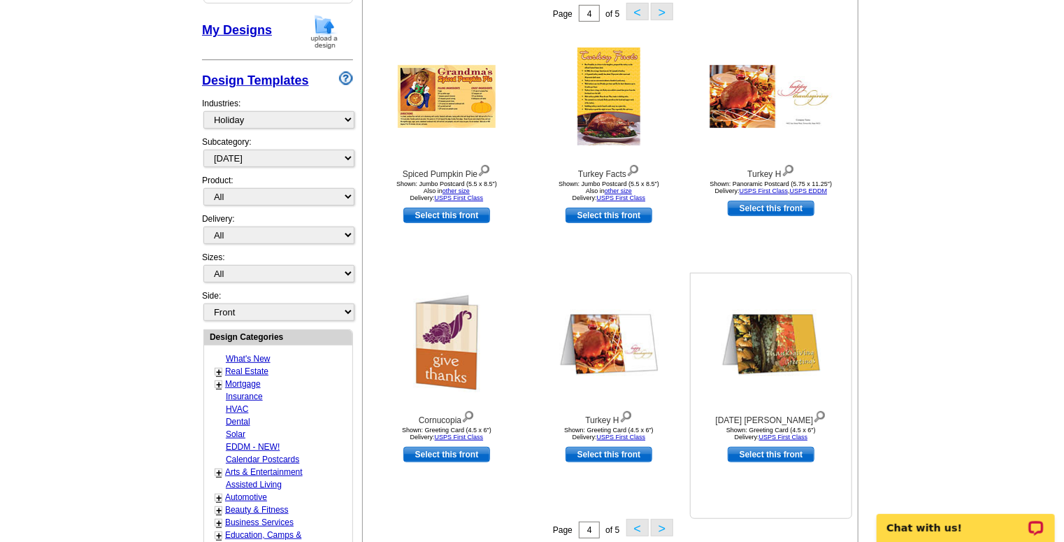
scroll to position [262, 0]
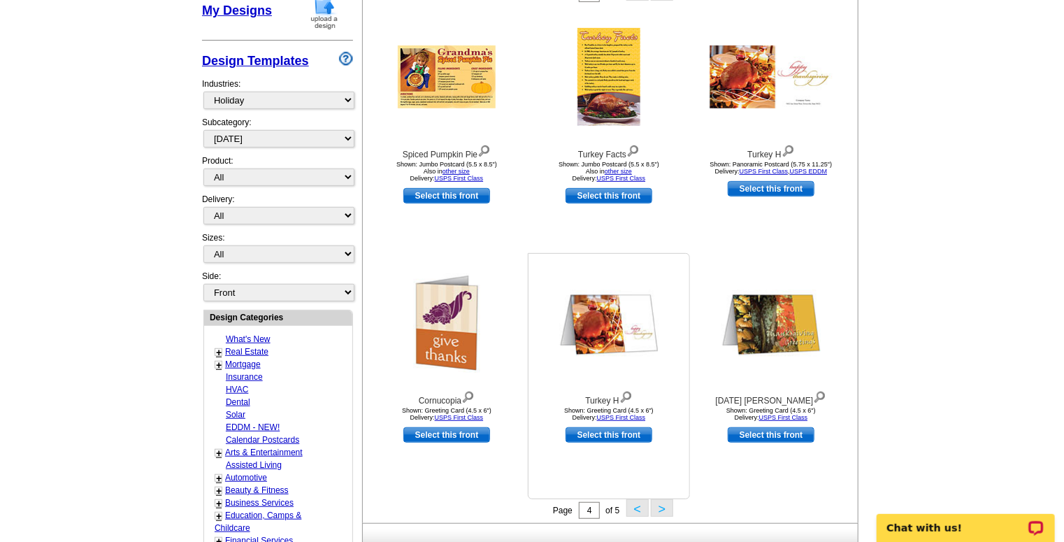
click at [619, 327] on img at bounding box center [608, 323] width 99 height 66
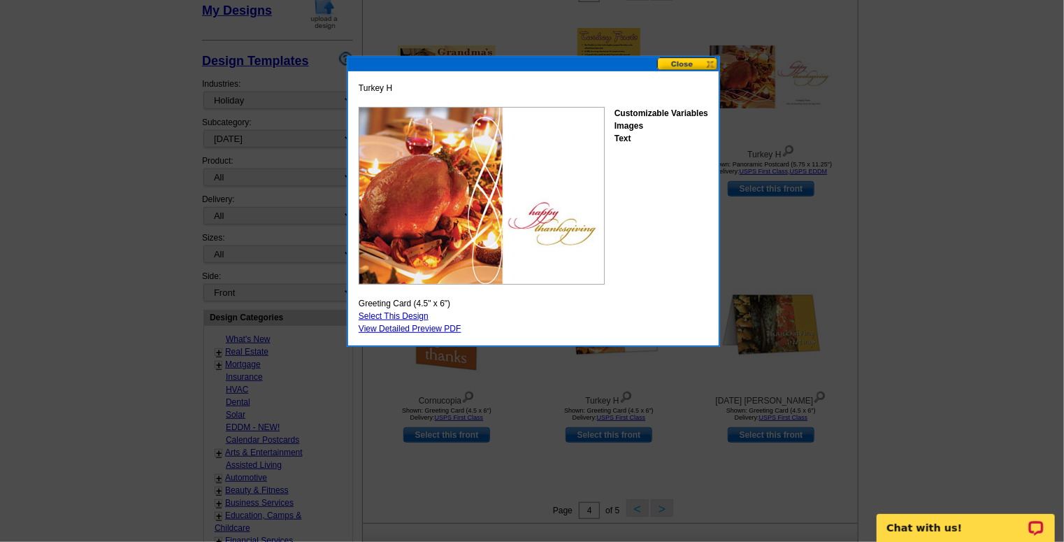
click at [676, 64] on button at bounding box center [688, 63] width 62 height 13
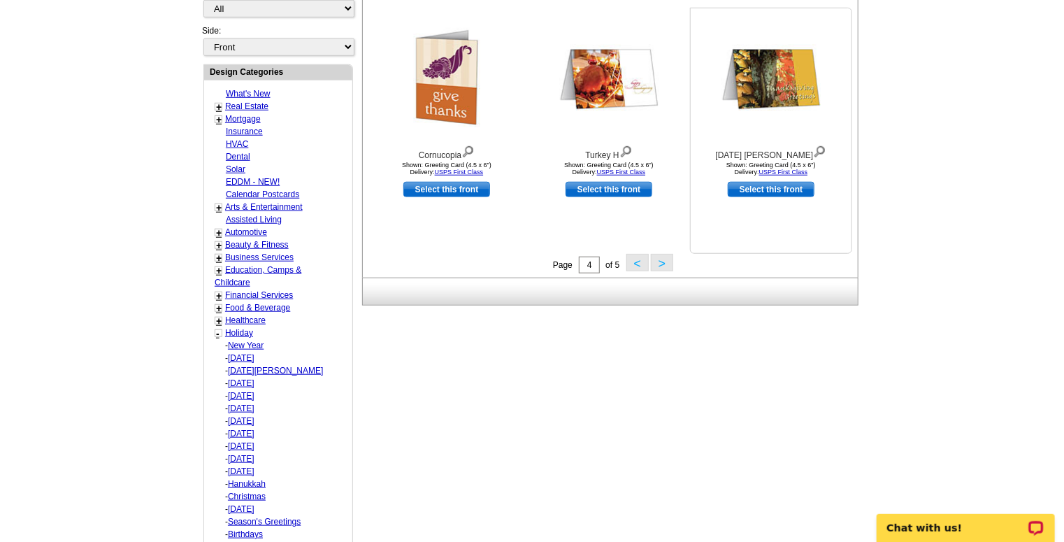
scroll to position [542, 0]
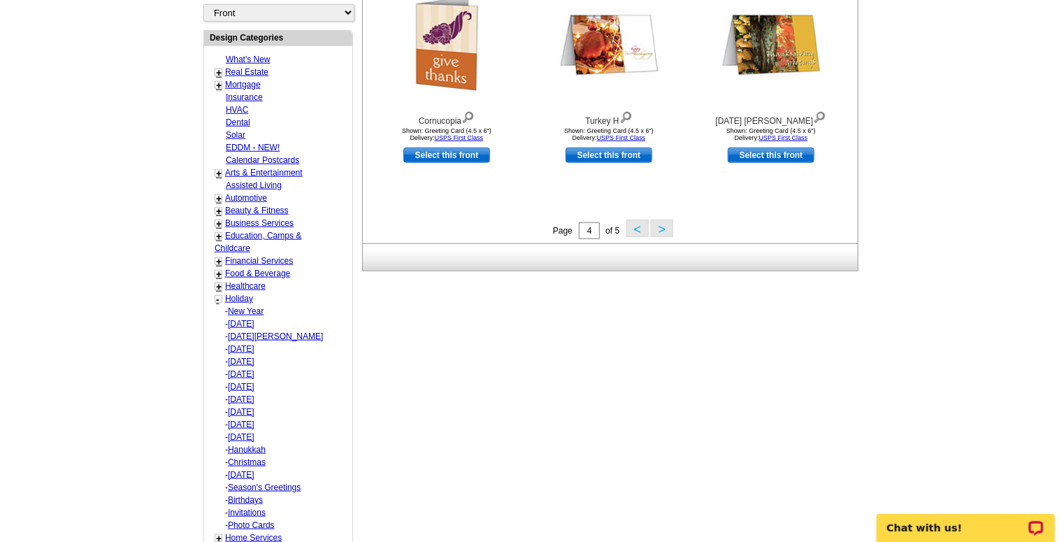
click at [636, 231] on button "<" at bounding box center [638, 228] width 22 height 17
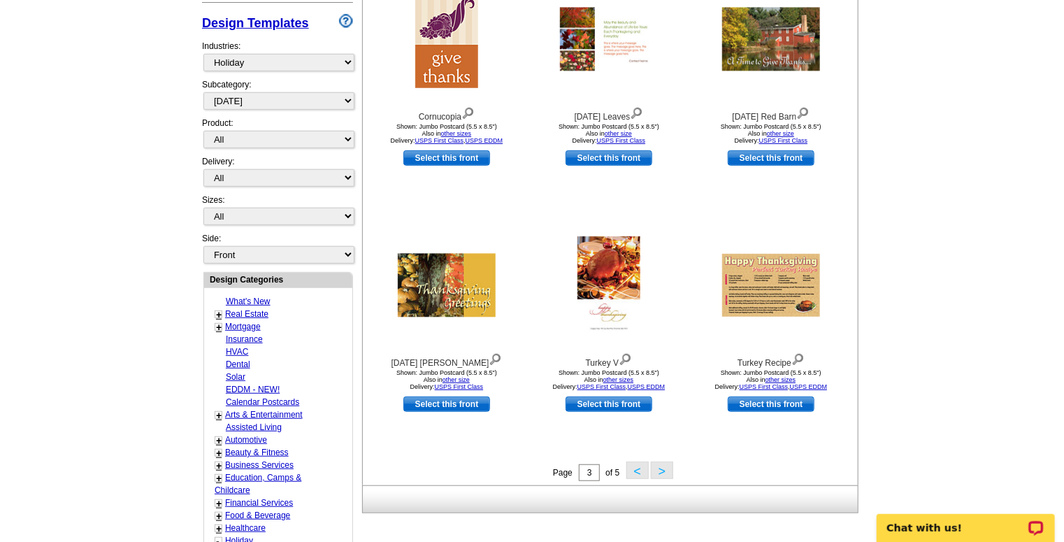
scroll to position [318, 0]
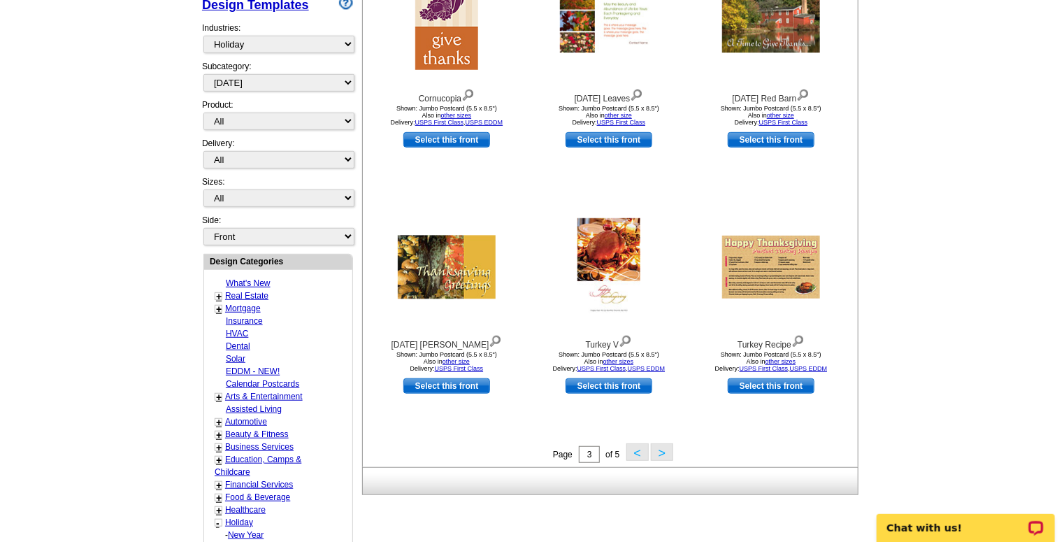
click at [643, 455] on button "<" at bounding box center [638, 451] width 22 height 17
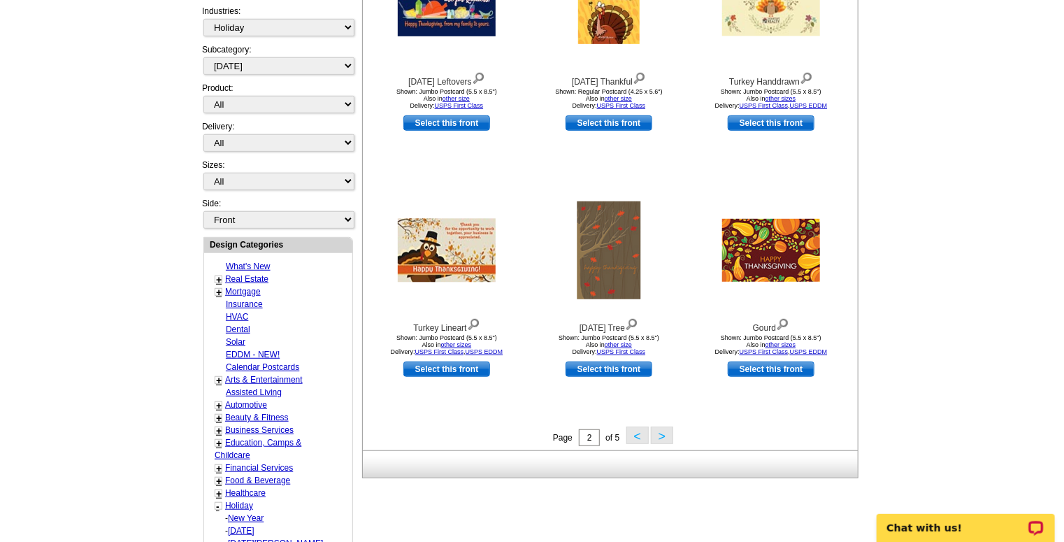
scroll to position [374, 0]
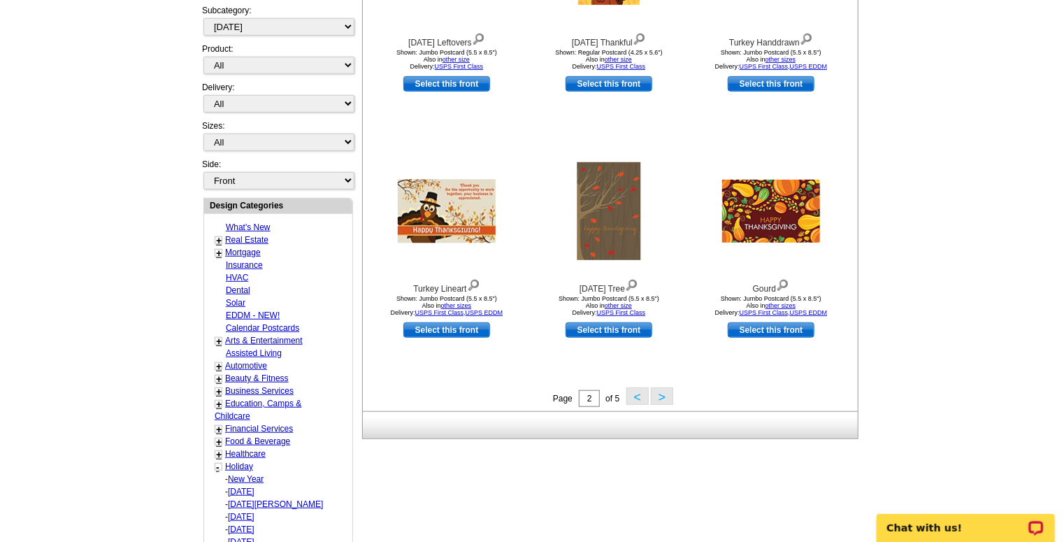
click at [631, 403] on button "<" at bounding box center [638, 395] width 22 height 17
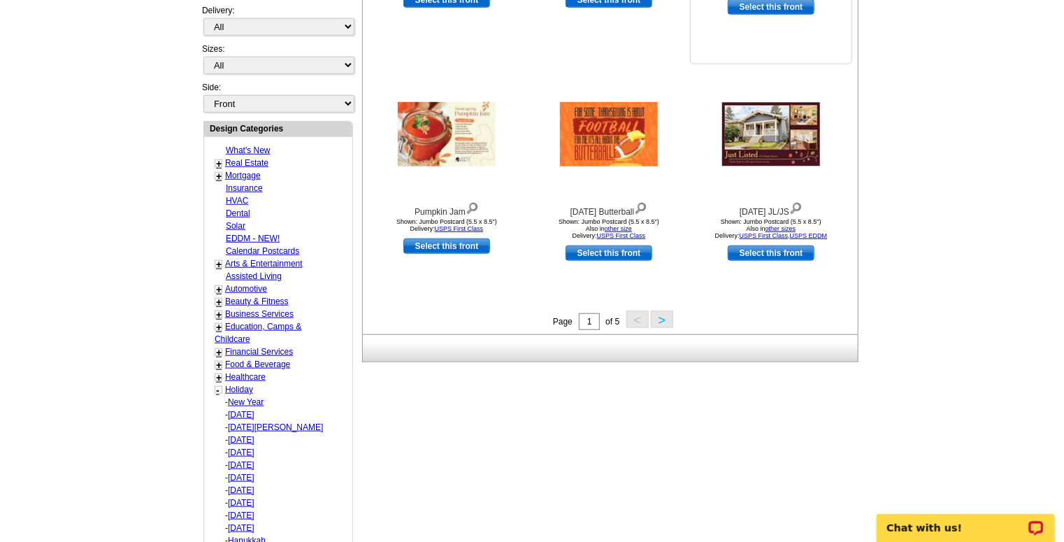
scroll to position [486, 0]
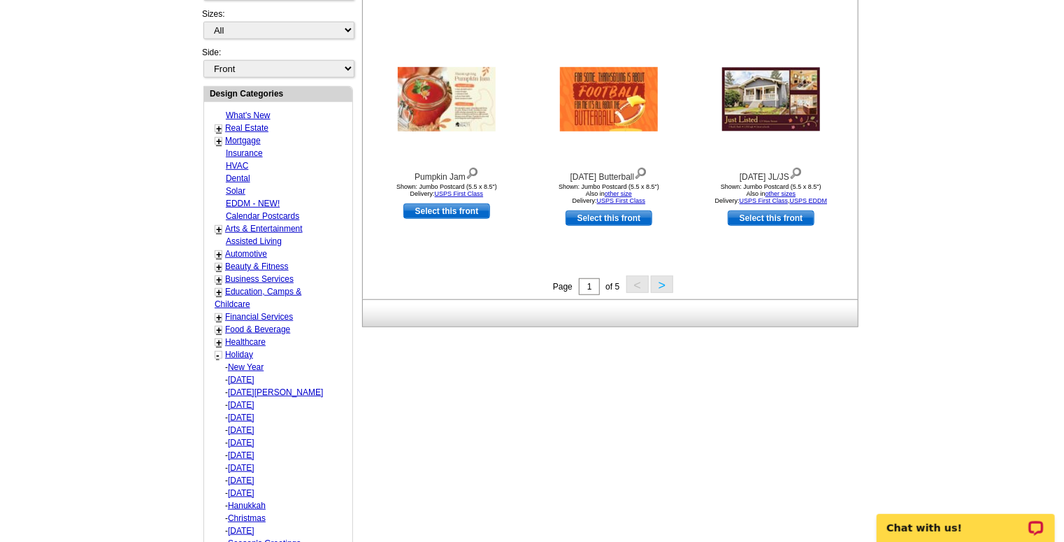
click at [663, 288] on button ">" at bounding box center [662, 284] width 22 height 17
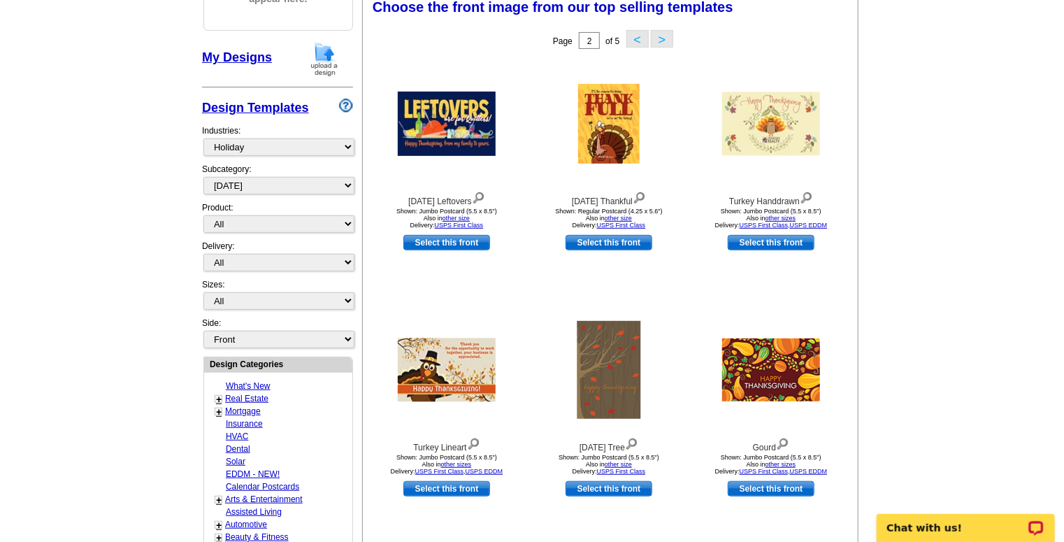
scroll to position [206, 0]
